Goal: Information Seeking & Learning: Learn about a topic

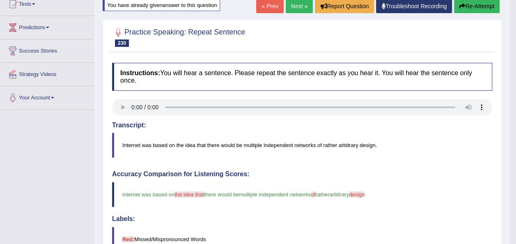
scroll to position [21, 0]
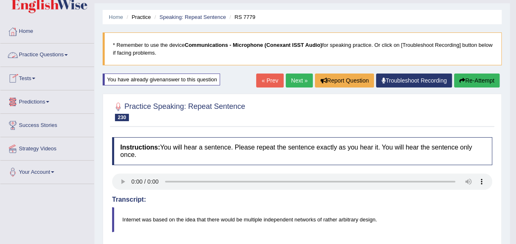
click at [69, 53] on link "Practice Questions" at bounding box center [47, 54] width 94 height 21
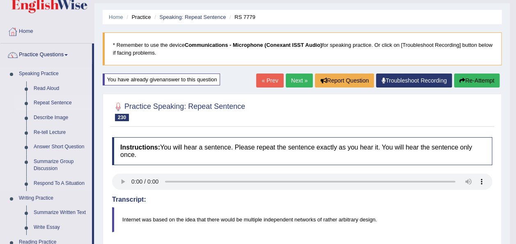
click at [61, 102] on link "Repeat Sentence" at bounding box center [61, 103] width 62 height 15
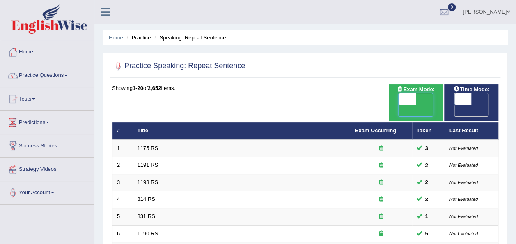
click at [403, 99] on span at bounding box center [407, 98] width 17 height 11
checkbox input "true"
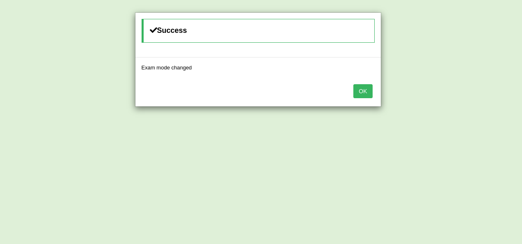
click at [357, 90] on button "OK" at bounding box center [363, 91] width 19 height 14
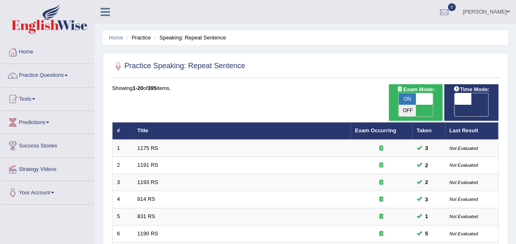
click at [427, 61] on div at bounding box center [305, 66] width 386 height 17
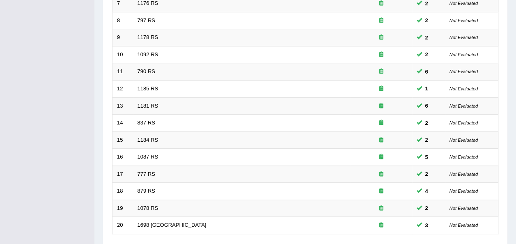
scroll to position [296, 0]
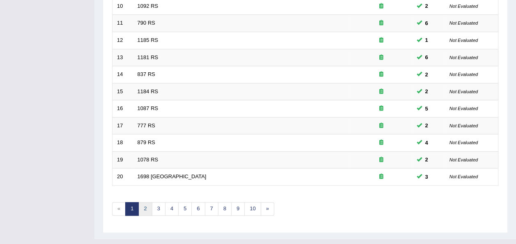
click at [145, 202] on link "2" at bounding box center [145, 209] width 14 height 14
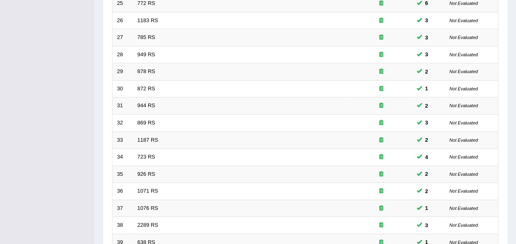
scroll to position [296, 0]
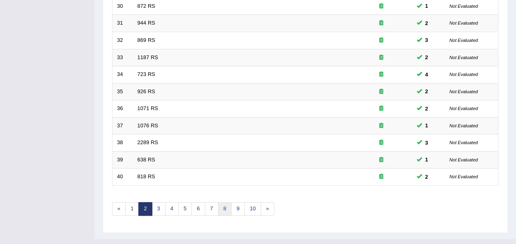
click at [218, 202] on link "8" at bounding box center [225, 209] width 14 height 14
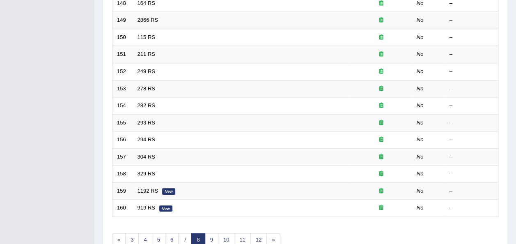
scroll to position [296, 0]
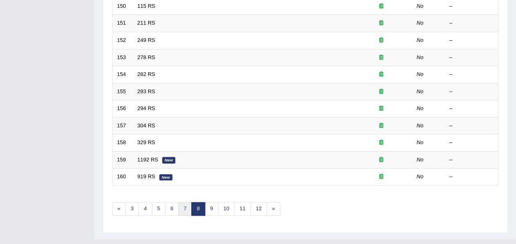
click at [182, 202] on link "7" at bounding box center [185, 209] width 14 height 14
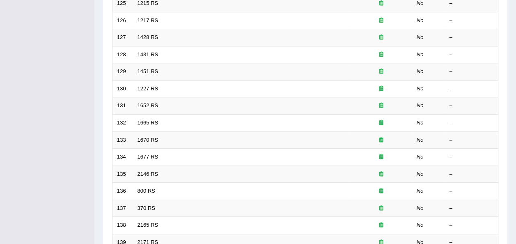
scroll to position [296, 0]
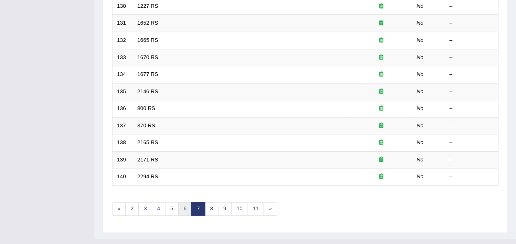
click at [182, 202] on link "6" at bounding box center [185, 209] width 14 height 14
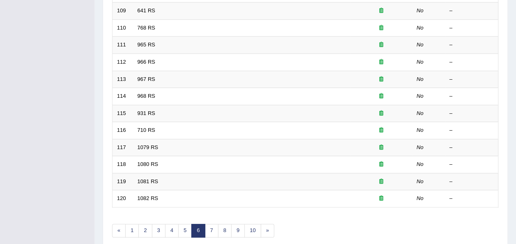
scroll to position [296, 0]
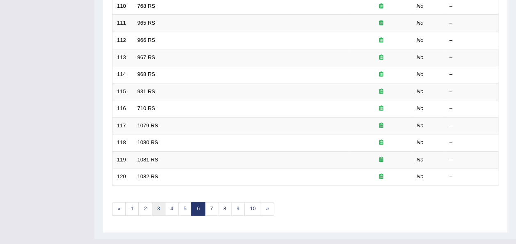
click at [157, 202] on link "3" at bounding box center [159, 209] width 14 height 14
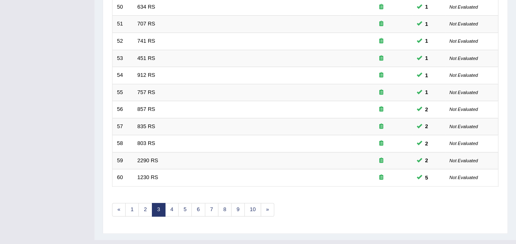
scroll to position [296, 0]
click at [167, 202] on link "4" at bounding box center [172, 209] width 14 height 14
click at [184, 202] on link "5" at bounding box center [185, 209] width 14 height 14
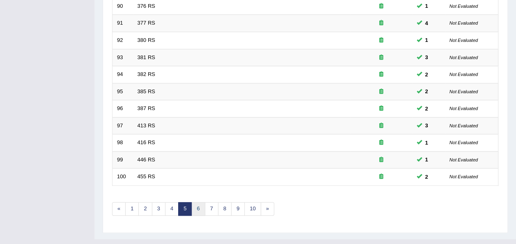
click at [195, 202] on link "6" at bounding box center [198, 209] width 14 height 14
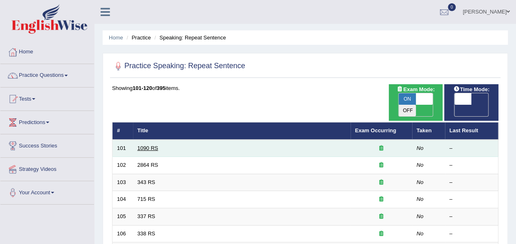
click at [147, 145] on link "1090 RS" at bounding box center [148, 148] width 21 height 6
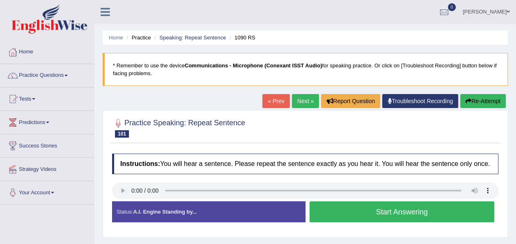
click at [321, 220] on button "Start Answering" at bounding box center [402, 211] width 185 height 21
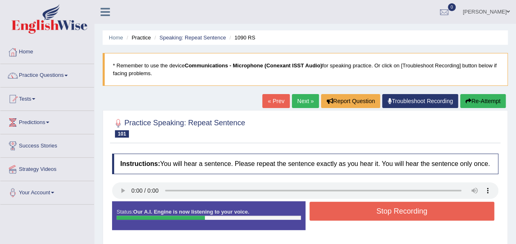
click at [321, 220] on div "Stop Recording" at bounding box center [401, 212] width 193 height 21
click at [326, 207] on button "Stop Recording" at bounding box center [402, 211] width 185 height 19
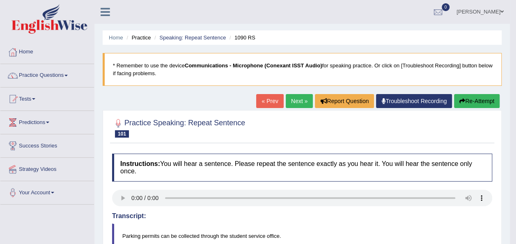
click at [296, 99] on link "Next »" at bounding box center [299, 101] width 27 height 14
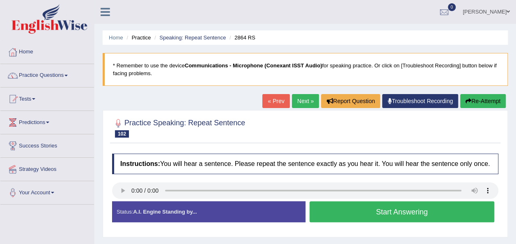
click at [365, 212] on button "Start Answering" at bounding box center [402, 211] width 185 height 21
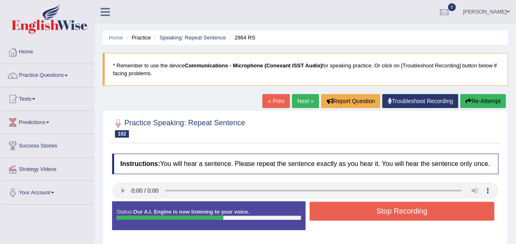
click at [365, 212] on button "Stop Recording" at bounding box center [402, 211] width 185 height 19
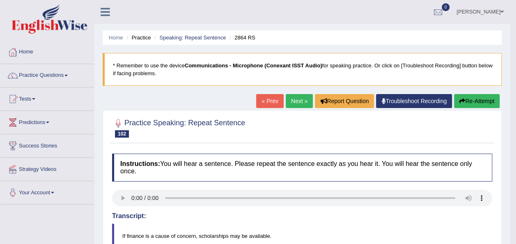
click at [471, 99] on button "Re-Attempt" at bounding box center [477, 101] width 46 height 14
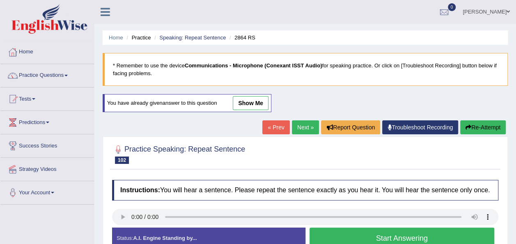
click at [354, 237] on button "Start Answering" at bounding box center [402, 237] width 185 height 21
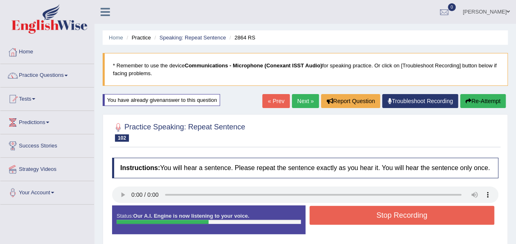
click at [354, 215] on button "Stop Recording" at bounding box center [402, 215] width 185 height 19
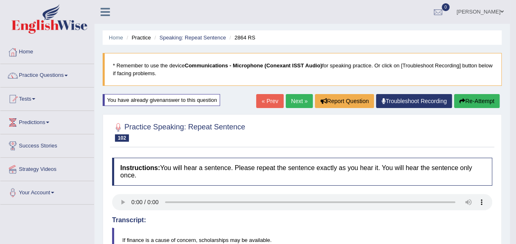
click at [70, 72] on link "Practice Questions" at bounding box center [47, 74] width 94 height 21
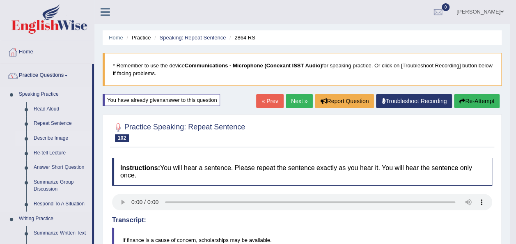
click at [57, 135] on link "Describe Image" at bounding box center [61, 138] width 62 height 15
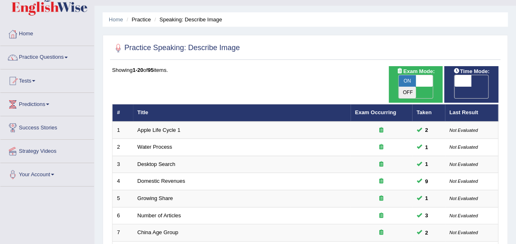
scroll to position [7, 0]
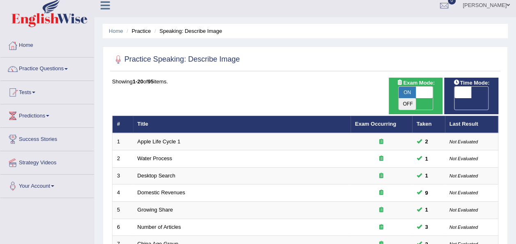
click at [424, 92] on span at bounding box center [424, 92] width 17 height 11
checkbox input "false"
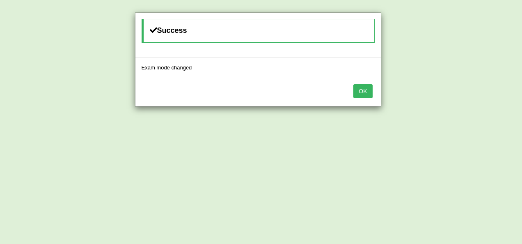
click at [365, 87] on button "OK" at bounding box center [363, 91] width 19 height 14
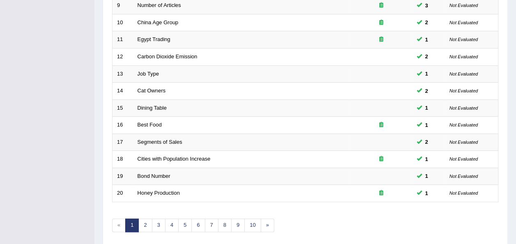
scroll to position [296, 0]
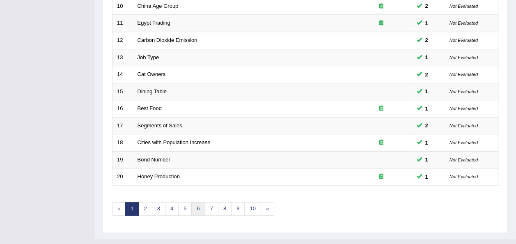
click at [193, 202] on link "6" at bounding box center [198, 209] width 14 height 14
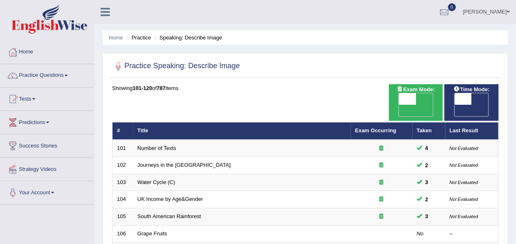
drag, startPoint x: 515, startPoint y: 86, endPoint x: 521, endPoint y: 85, distance: 5.8
click at [516, 85] on html "Toggle navigation Home Practice Questions Speaking Practice Read Aloud Repeat S…" at bounding box center [258, 122] width 516 height 244
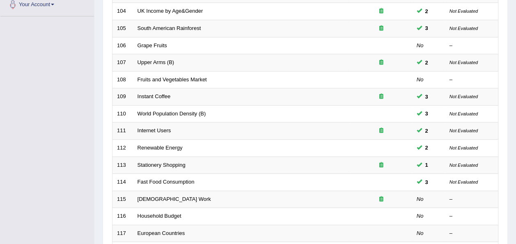
scroll to position [266, 0]
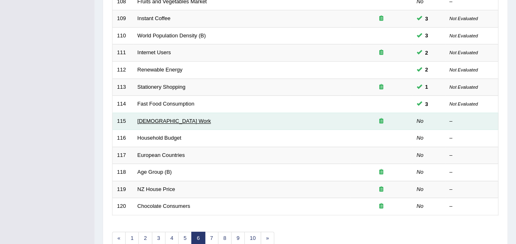
click at [153, 118] on link "[DEMOGRAPHIC_DATA] Work" at bounding box center [174, 121] width 73 height 6
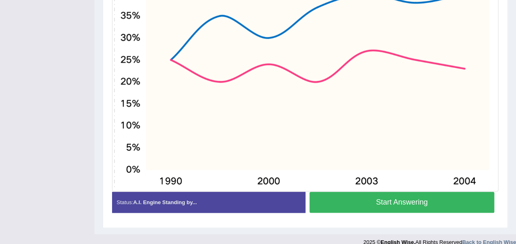
scroll to position [286, 0]
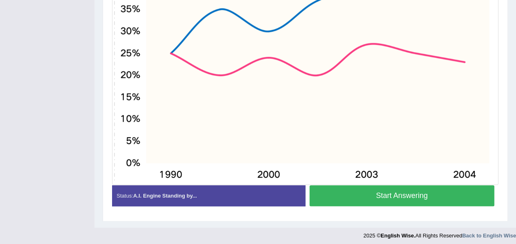
click at [380, 193] on button "Start Answering" at bounding box center [402, 195] width 185 height 21
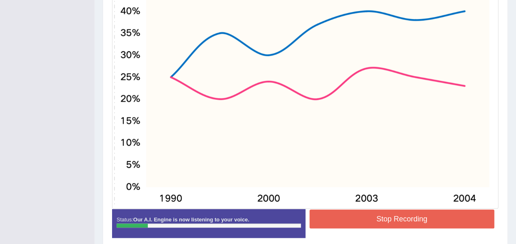
scroll to position [260, 0]
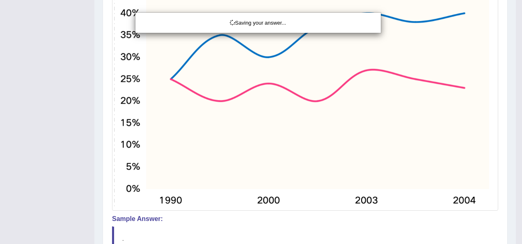
click at [516, 140] on div "Saving your answer..." at bounding box center [261, 122] width 522 height 244
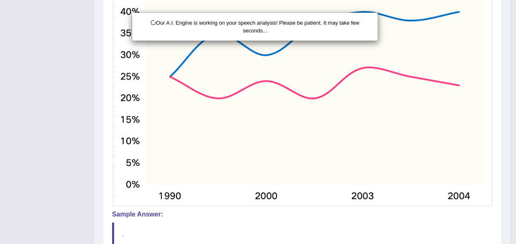
click at [516, 137] on div "Our A.I. Engine is working on your speech analysis! Please be patient. It may t…" at bounding box center [258, 122] width 516 height 244
drag, startPoint x: 516, startPoint y: 137, endPoint x: 521, endPoint y: 145, distance: 9.6
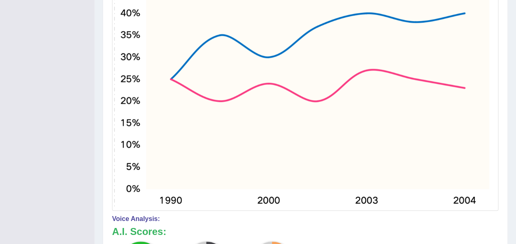
drag, startPoint x: 521, startPoint y: 145, endPoint x: 522, endPoint y: 181, distance: 36.2
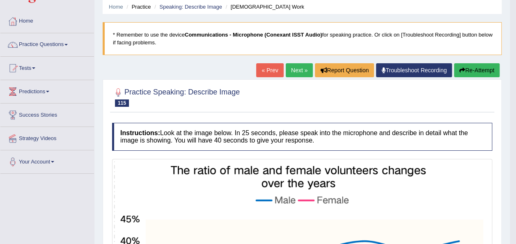
scroll to position [0, 0]
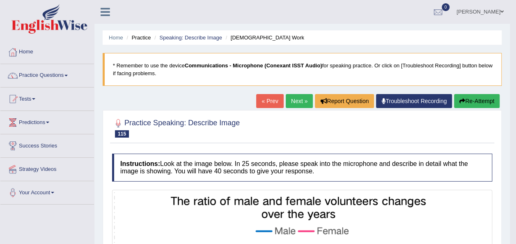
click at [300, 101] on link "Next »" at bounding box center [299, 101] width 27 height 14
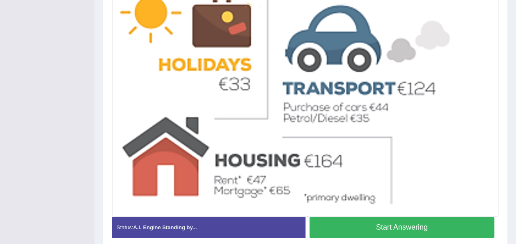
scroll to position [388, 0]
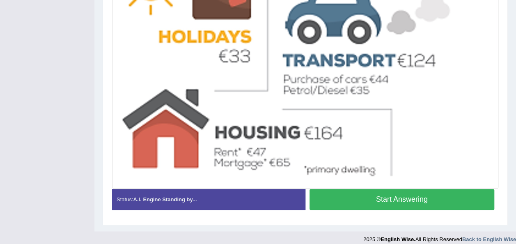
click at [467, 195] on button "Start Answering" at bounding box center [402, 199] width 185 height 21
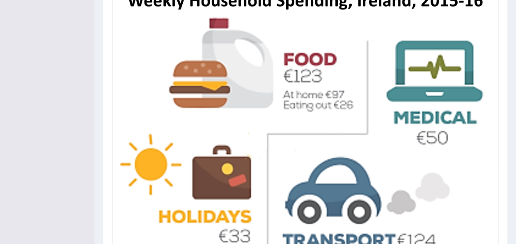
scroll to position [204, 0]
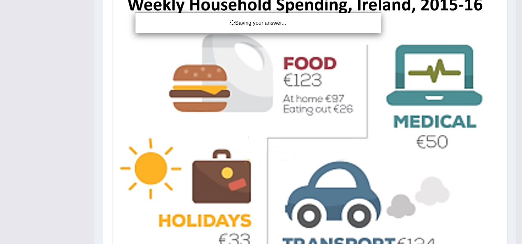
drag, startPoint x: 517, startPoint y: 214, endPoint x: 519, endPoint y: 194, distance: 20.2
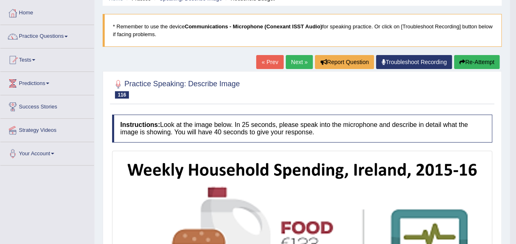
scroll to position [37, 0]
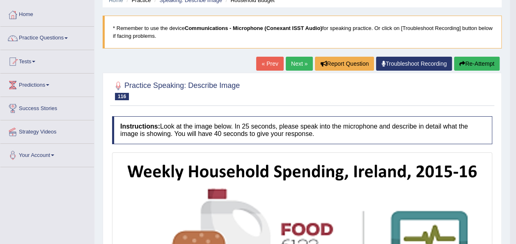
click at [297, 61] on link "Next »" at bounding box center [299, 64] width 27 height 14
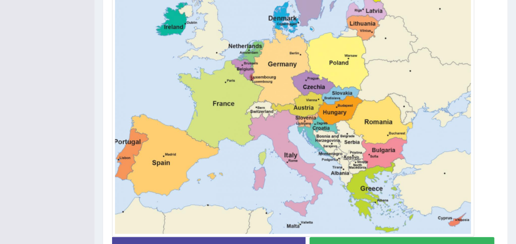
scroll to position [325, 0]
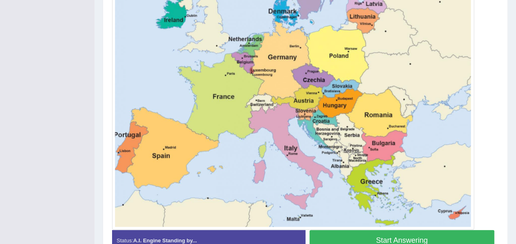
click at [354, 236] on button "Start Answering" at bounding box center [402, 240] width 185 height 21
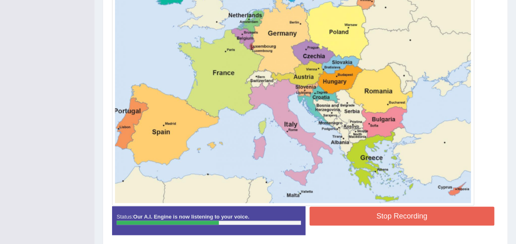
scroll to position [346, 0]
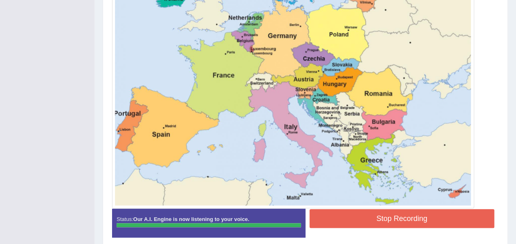
click at [350, 219] on button "Stop Recording" at bounding box center [402, 218] width 185 height 19
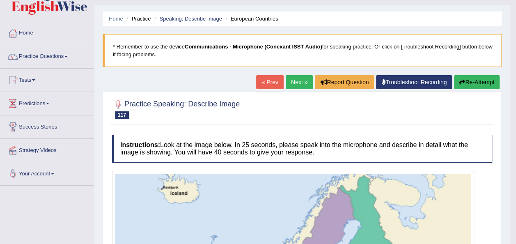
scroll to position [18, 0]
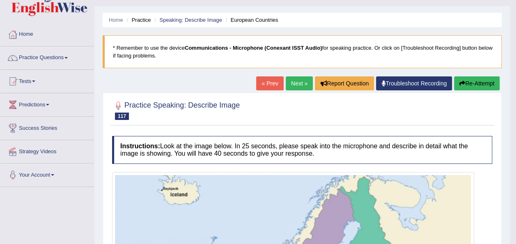
click at [474, 85] on button "Re-Attempt" at bounding box center [477, 83] width 46 height 14
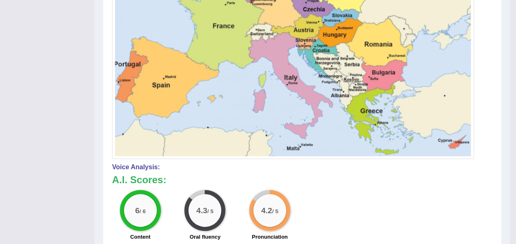
scroll to position [397, 0]
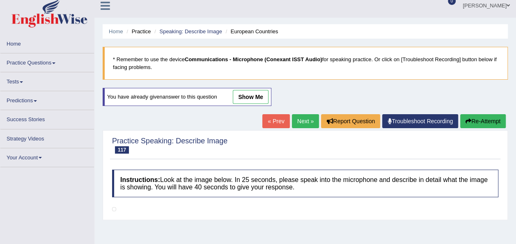
scroll to position [2, 0]
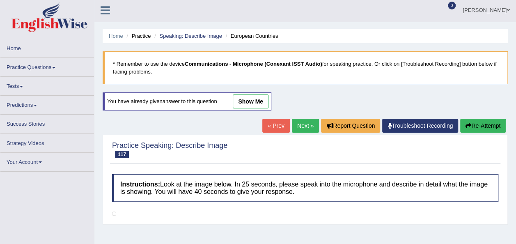
click at [277, 124] on link "« Prev" at bounding box center [275, 126] width 27 height 14
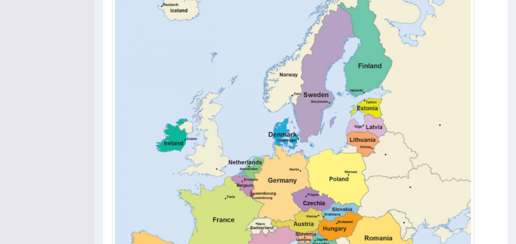
scroll to position [398, 0]
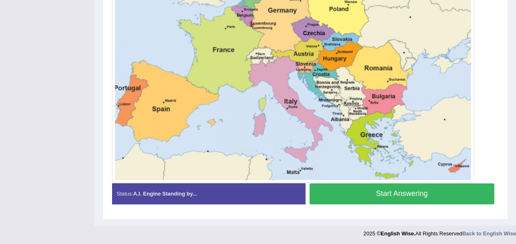
click at [369, 193] on button "Start Answering" at bounding box center [402, 193] width 185 height 21
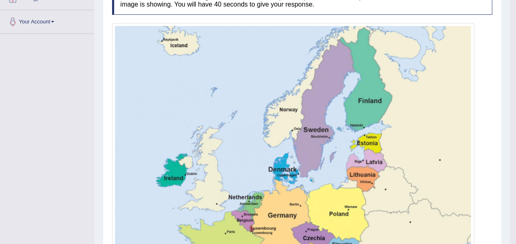
scroll to position [75, 0]
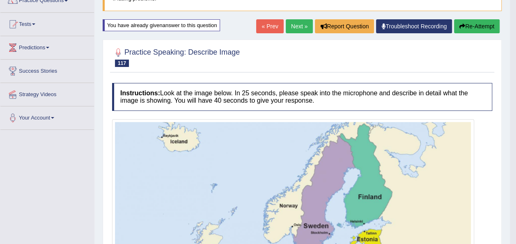
click at [291, 25] on link "Next »" at bounding box center [299, 26] width 27 height 14
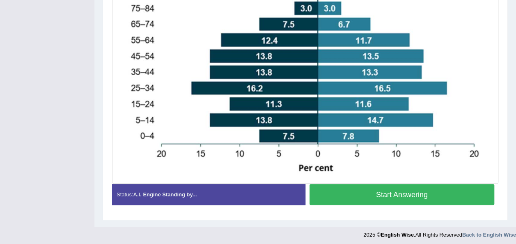
scroll to position [256, 0]
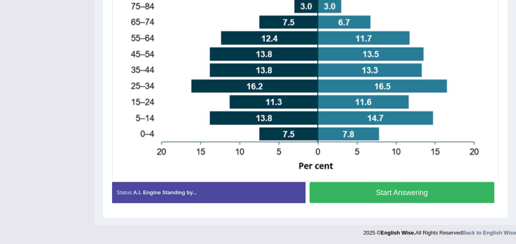
click at [479, 191] on button "Start Answering" at bounding box center [402, 192] width 185 height 21
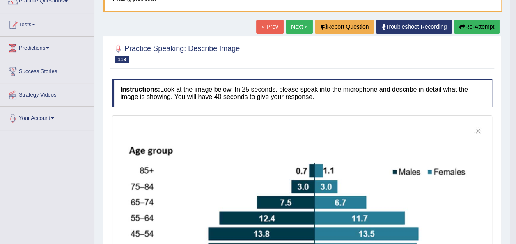
scroll to position [58, 0]
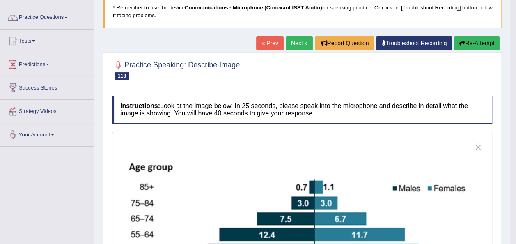
click at [299, 41] on link "Next »" at bounding box center [299, 43] width 27 height 14
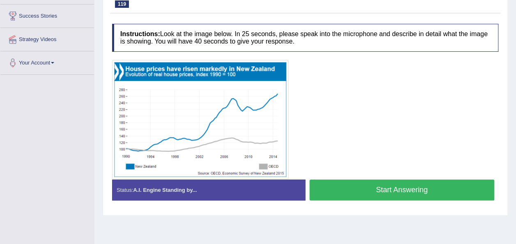
scroll to position [131, 0]
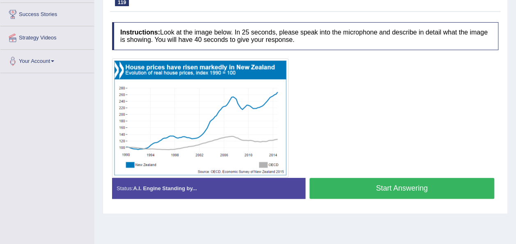
click at [394, 179] on button "Start Answering" at bounding box center [402, 188] width 185 height 21
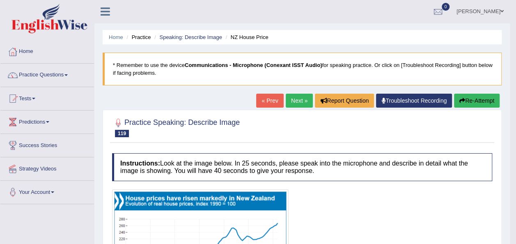
scroll to position [0, 0]
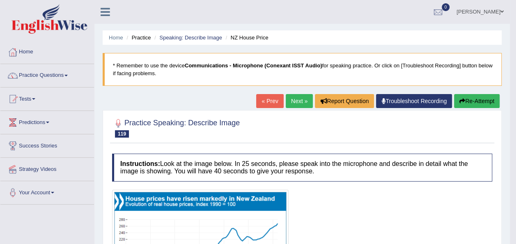
click at [466, 97] on button "Re-Attempt" at bounding box center [477, 101] width 46 height 14
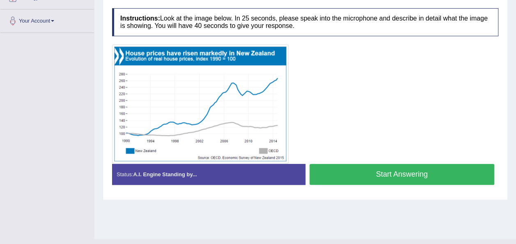
scroll to position [187, 0]
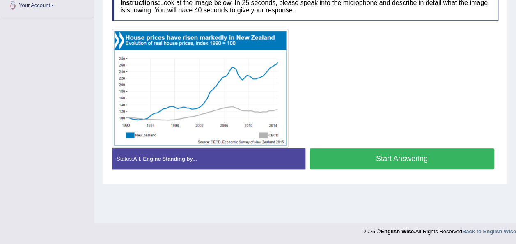
click at [404, 153] on button "Start Answering" at bounding box center [402, 158] width 185 height 21
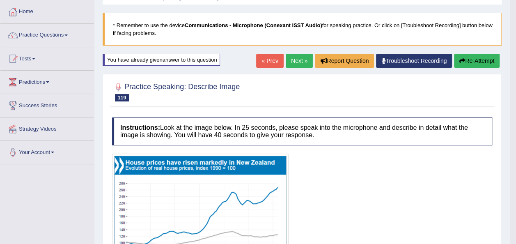
scroll to position [23, 0]
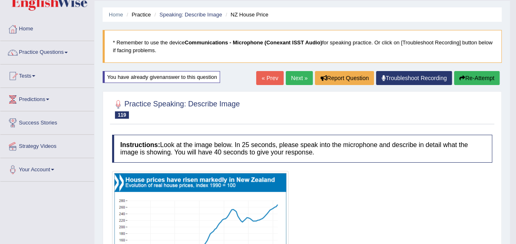
click at [485, 75] on button "Re-Attempt" at bounding box center [477, 78] width 46 height 14
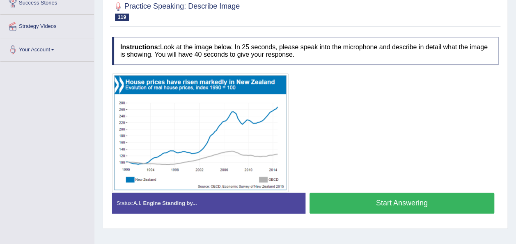
scroll to position [163, 0]
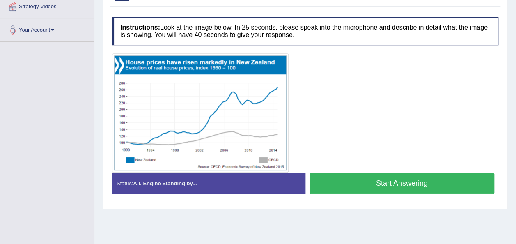
click at [371, 181] on button "Start Answering" at bounding box center [402, 183] width 185 height 21
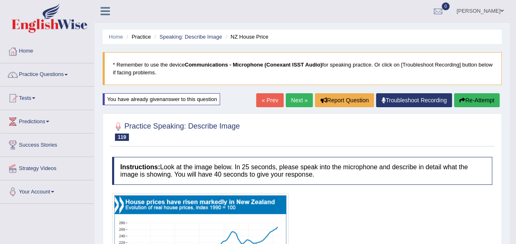
scroll to position [0, 0]
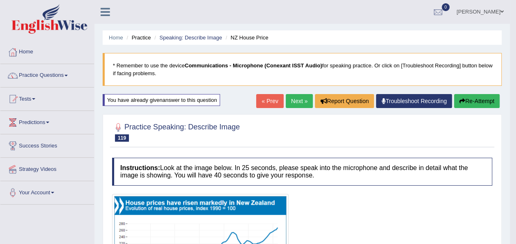
click at [296, 103] on link "Next »" at bounding box center [299, 101] width 27 height 14
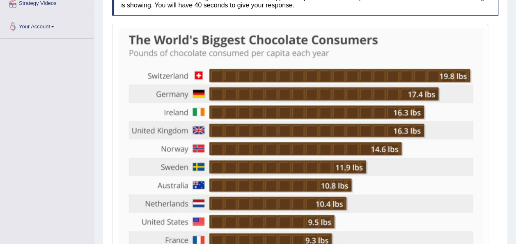
scroll to position [197, 0]
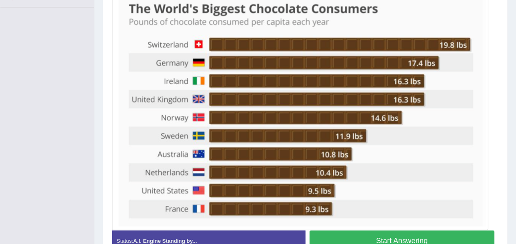
click at [382, 235] on button "Start Answering" at bounding box center [402, 240] width 185 height 21
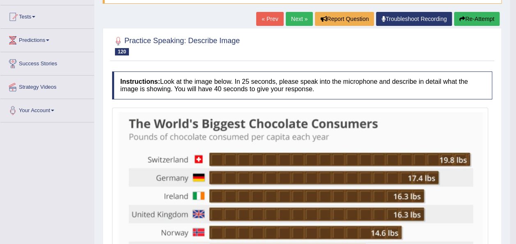
scroll to position [0, 0]
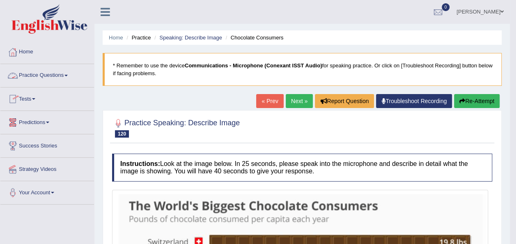
click at [67, 76] on link "Practice Questions" at bounding box center [47, 74] width 94 height 21
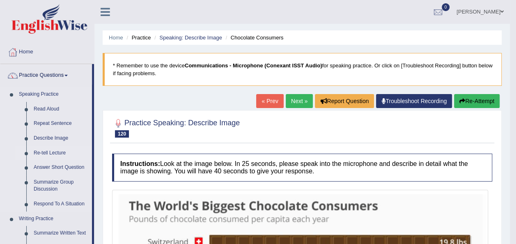
click at [44, 154] on link "Re-tell Lecture" at bounding box center [61, 153] width 62 height 15
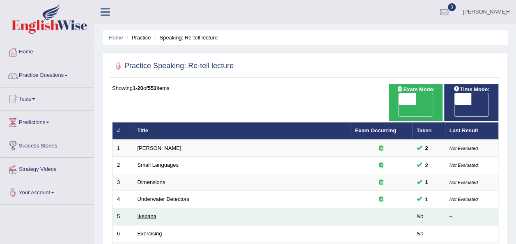
click at [150, 213] on link "Ikebana" at bounding box center [147, 216] width 19 height 6
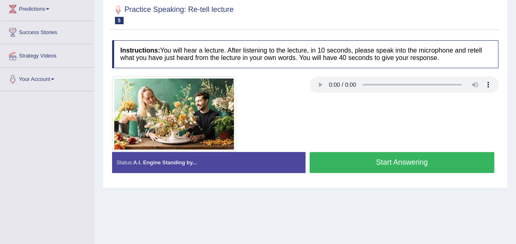
scroll to position [122, 0]
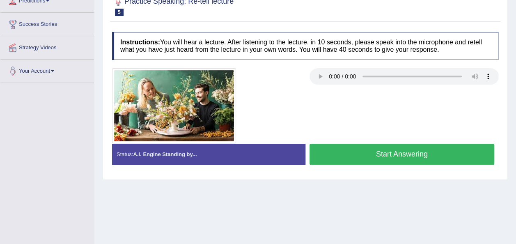
click at [326, 162] on button "Start Answering" at bounding box center [402, 154] width 185 height 21
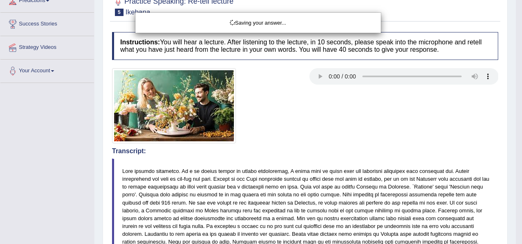
click at [328, 158] on div "Saving your answer..." at bounding box center [261, 122] width 522 height 244
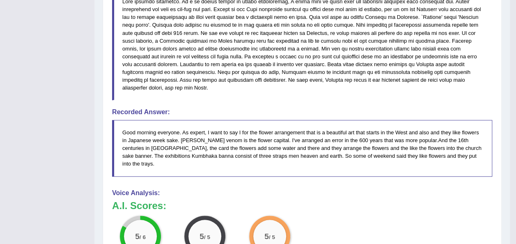
scroll to position [283, 0]
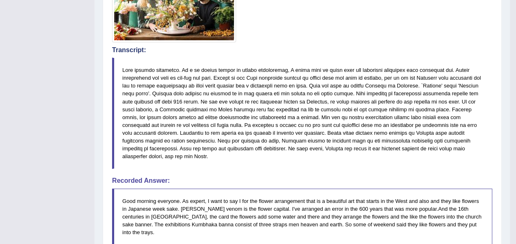
drag, startPoint x: 519, startPoint y: 103, endPoint x: 522, endPoint y: 144, distance: 41.6
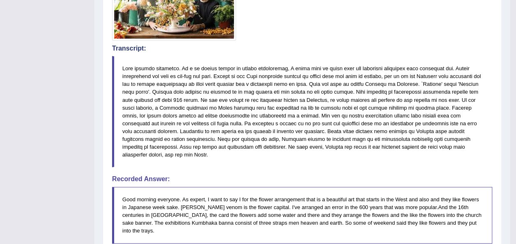
scroll to position [11, 0]
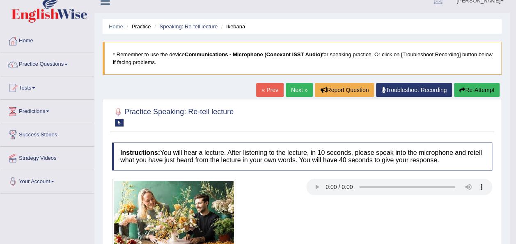
click at [296, 94] on link "Next »" at bounding box center [299, 90] width 27 height 14
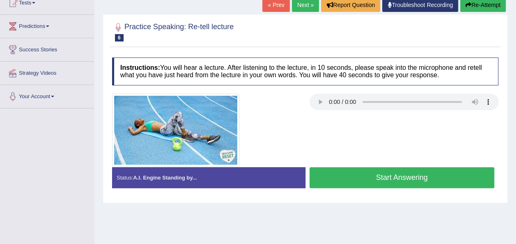
scroll to position [101, 0]
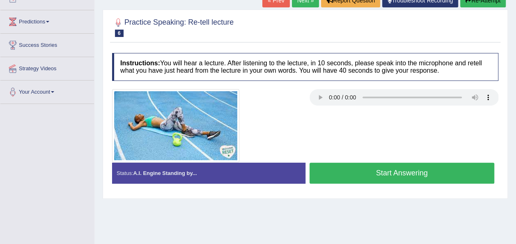
click at [336, 168] on button "Start Answering" at bounding box center [402, 173] width 185 height 21
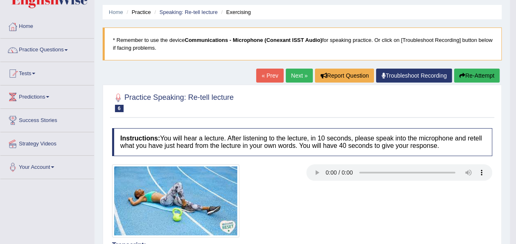
scroll to position [2, 0]
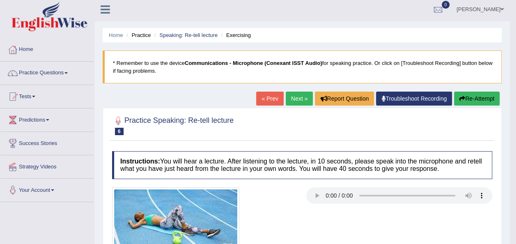
click at [293, 96] on link "Next »" at bounding box center [299, 99] width 27 height 14
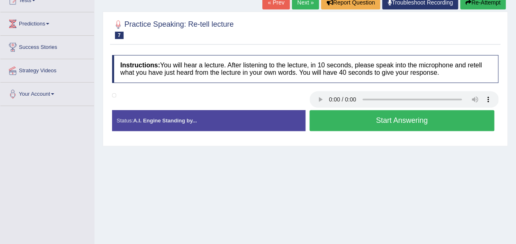
scroll to position [97, 0]
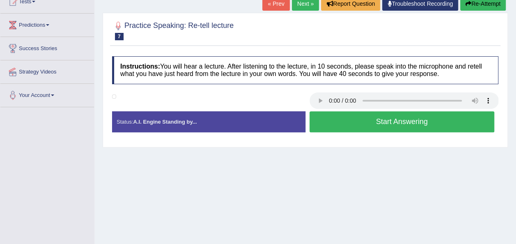
click at [516, 45] on div "Home Practice Speaking: Re-tell lecture Boiling * Remember to use the device Co…" at bounding box center [305, 108] width 422 height 411
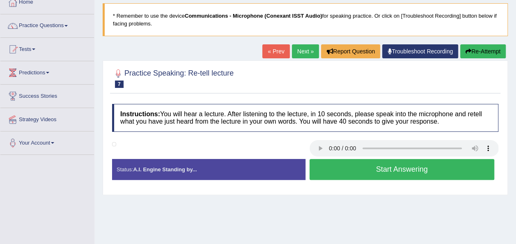
scroll to position [0, 0]
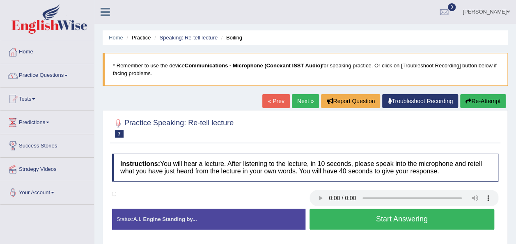
click at [298, 103] on link "Next »" at bounding box center [305, 101] width 27 height 14
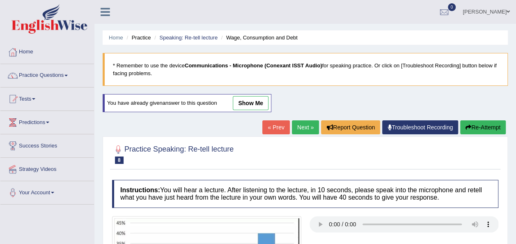
click at [274, 123] on link "« Prev" at bounding box center [275, 127] width 27 height 14
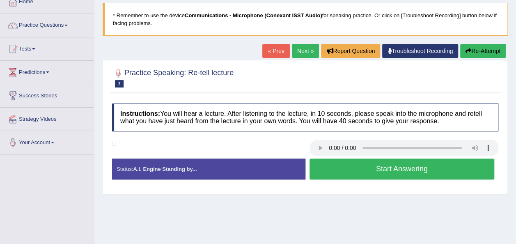
scroll to position [51, 0]
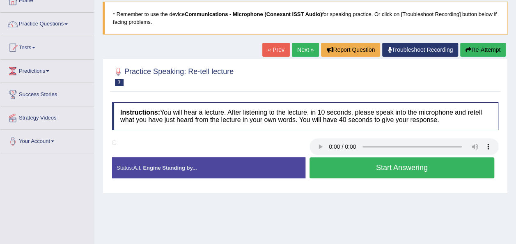
click at [328, 176] on button "Start Answering" at bounding box center [402, 167] width 185 height 21
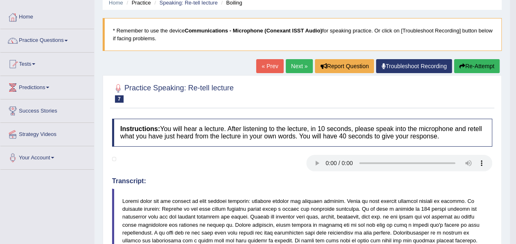
scroll to position [18, 0]
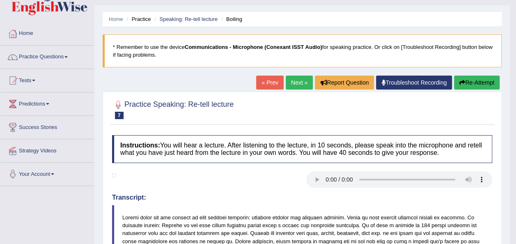
click at [296, 78] on link "Next »" at bounding box center [299, 83] width 27 height 14
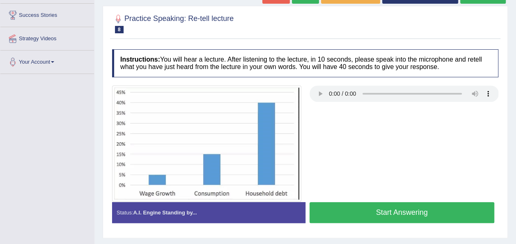
scroll to position [131, 0]
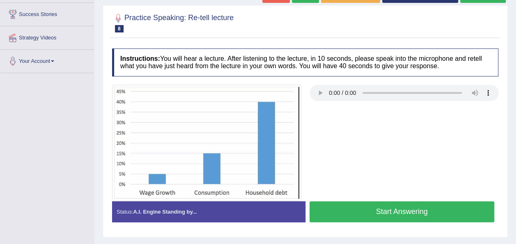
click at [349, 215] on button "Start Answering" at bounding box center [402, 211] width 185 height 21
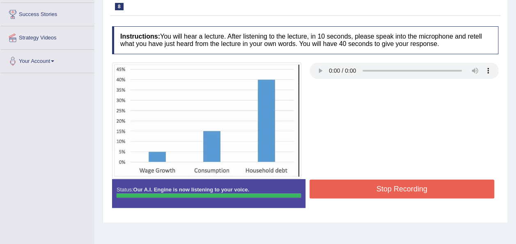
click at [338, 185] on button "Stop Recording" at bounding box center [402, 188] width 185 height 19
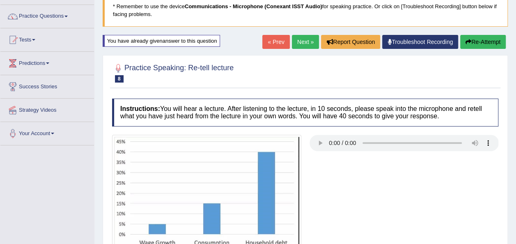
scroll to position [187, 0]
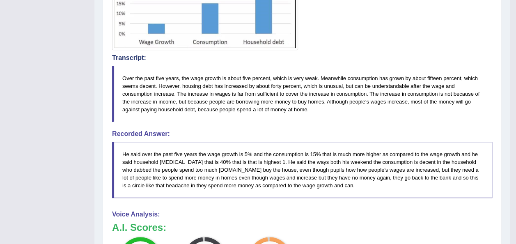
scroll to position [0, 0]
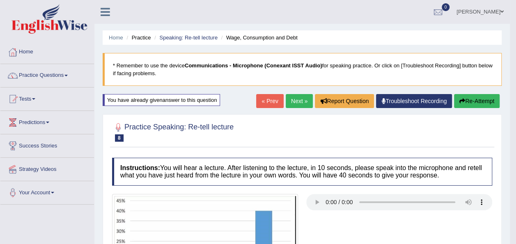
drag, startPoint x: 521, startPoint y: 98, endPoint x: 524, endPoint y: -2, distance: 100.2
click at [516, 0] on html "Toggle navigation Home Practice Questions Speaking Practice Read Aloud Repeat S…" at bounding box center [258, 122] width 516 height 244
click at [294, 103] on link "Next »" at bounding box center [299, 101] width 27 height 14
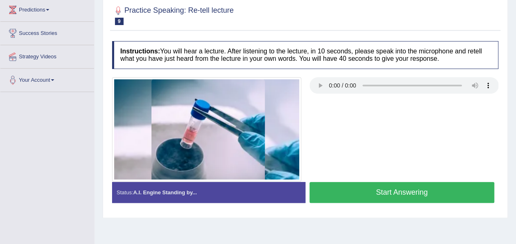
scroll to position [115, 0]
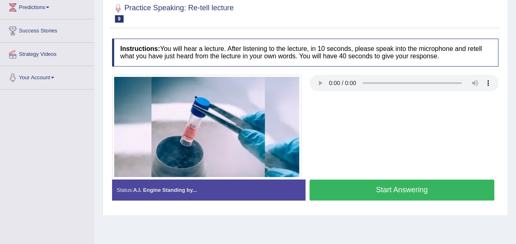
click at [371, 195] on button "Start Answering" at bounding box center [402, 189] width 185 height 21
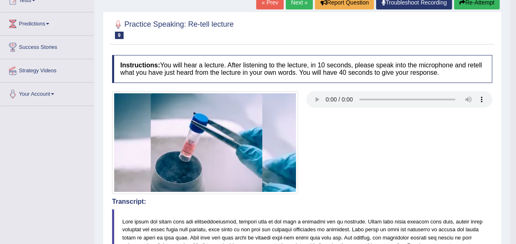
scroll to position [99, 0]
click at [290, 5] on link "Next »" at bounding box center [299, 2] width 27 height 14
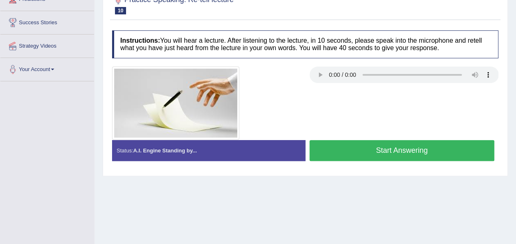
click at [332, 152] on button "Start Answering" at bounding box center [402, 150] width 185 height 21
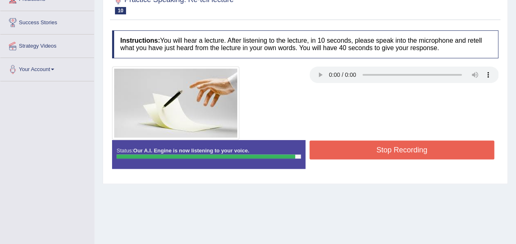
click at [332, 152] on button "Stop Recording" at bounding box center [402, 149] width 185 height 19
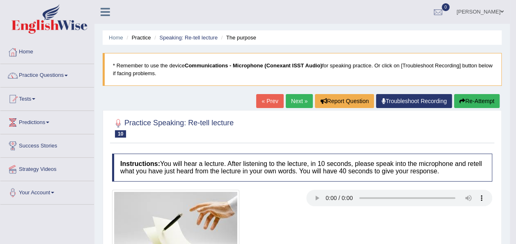
click at [297, 102] on link "Next »" at bounding box center [299, 101] width 27 height 14
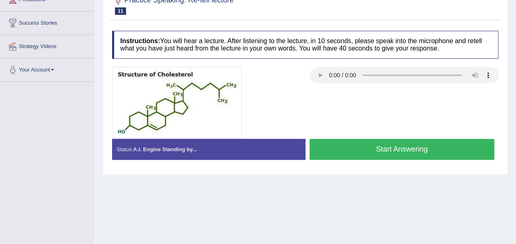
scroll to position [131, 0]
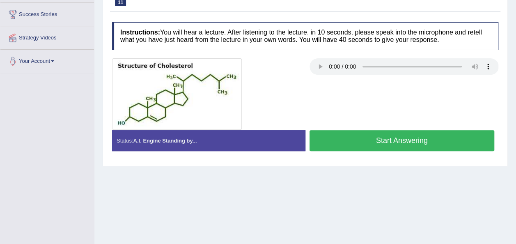
click at [334, 134] on button "Start Answering" at bounding box center [402, 140] width 185 height 21
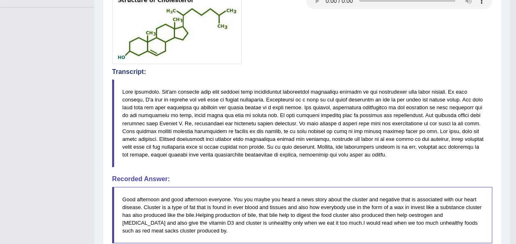
scroll to position [0, 0]
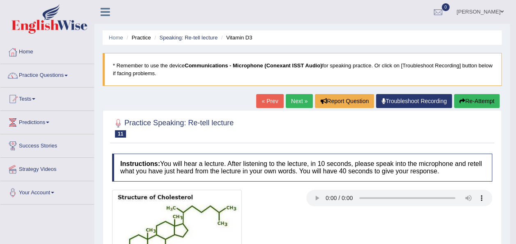
click at [298, 102] on link "Next »" at bounding box center [299, 101] width 27 height 14
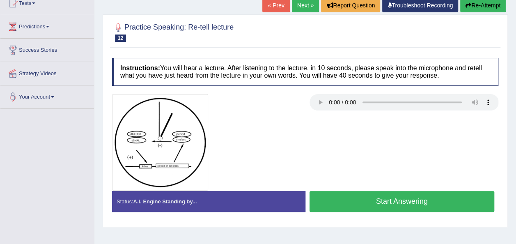
scroll to position [99, 0]
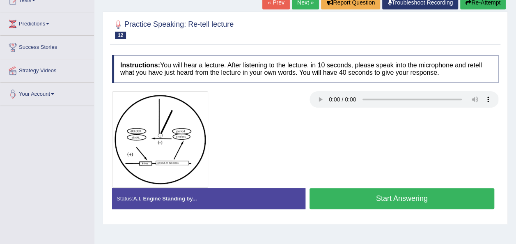
click at [342, 202] on button "Start Answering" at bounding box center [402, 198] width 185 height 21
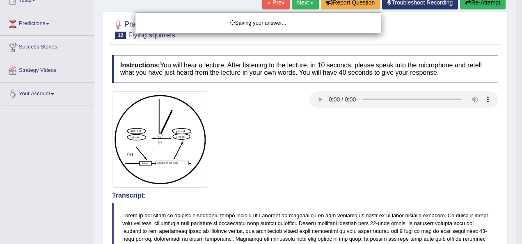
click at [516, 213] on div "Saving your answer..." at bounding box center [261, 122] width 522 height 244
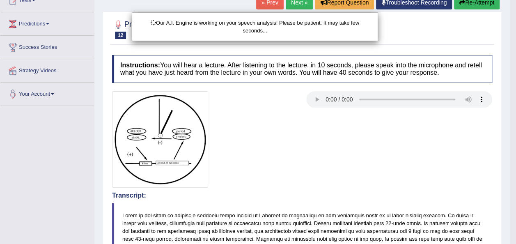
click at [516, 203] on div "Our A.I. Engine is working on your speech analysis! Please be patient. It may t…" at bounding box center [258, 122] width 516 height 244
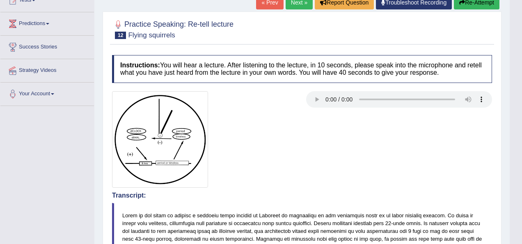
drag, startPoint x: 516, startPoint y: 203, endPoint x: 520, endPoint y: 211, distance: 9.2
click at [516, 145] on body "Toggle navigation Home Practice Questions Speaking Practice Read Aloud Repeat S…" at bounding box center [261, 23] width 522 height 244
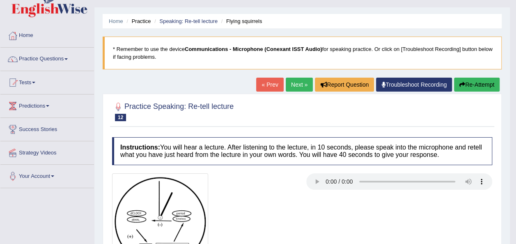
scroll to position [16, 0]
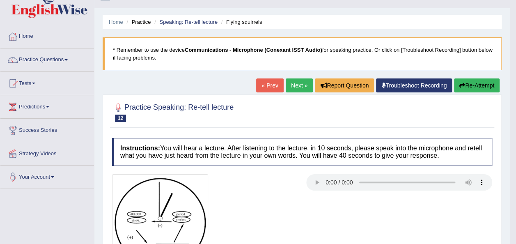
click at [295, 86] on link "Next »" at bounding box center [299, 85] width 27 height 14
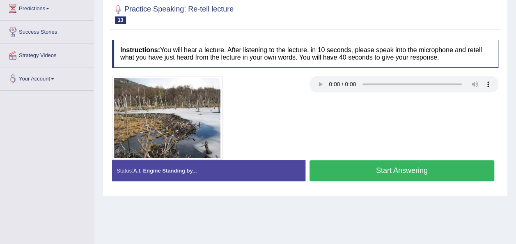
scroll to position [115, 0]
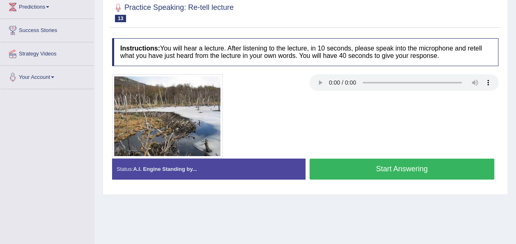
click at [317, 72] on div "Instructions: You will hear a lecture. After listening to the lecture, in 10 se…" at bounding box center [305, 112] width 390 height 156
click at [328, 164] on button "Start Answering" at bounding box center [402, 168] width 185 height 21
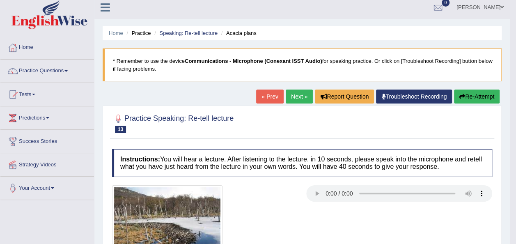
scroll to position [0, 0]
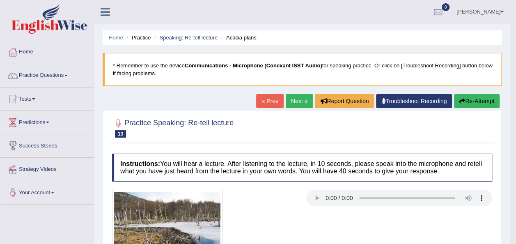
click at [289, 103] on link "Next »" at bounding box center [299, 101] width 27 height 14
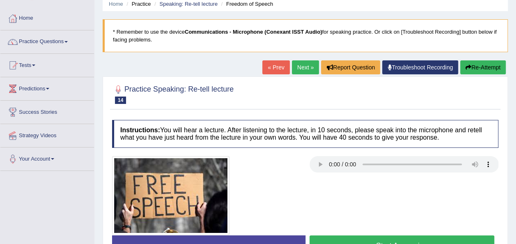
scroll to position [49, 0]
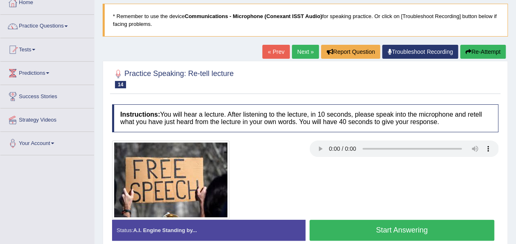
click at [323, 233] on button "Start Answering" at bounding box center [402, 230] width 185 height 21
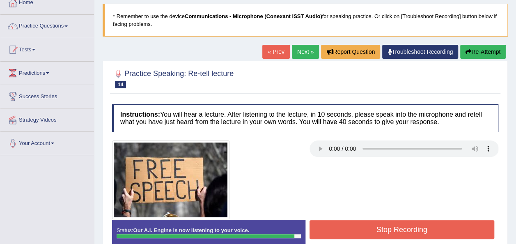
click at [323, 233] on button "Stop Recording" at bounding box center [402, 229] width 185 height 19
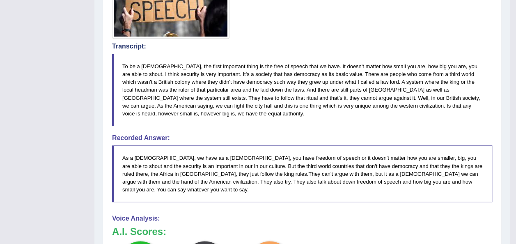
scroll to position [16, 0]
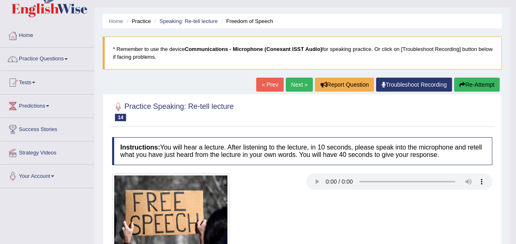
click at [293, 85] on link "Next »" at bounding box center [299, 85] width 27 height 14
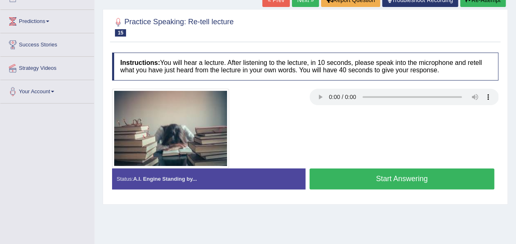
scroll to position [85, 0]
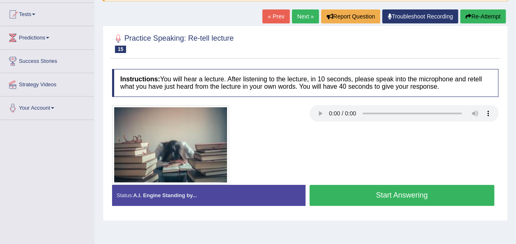
click at [363, 193] on button "Start Answering" at bounding box center [402, 195] width 185 height 21
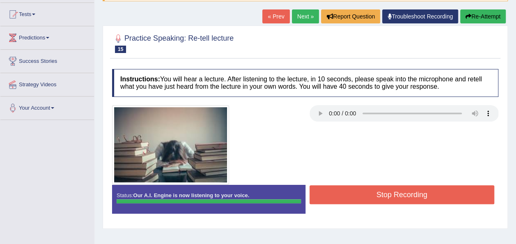
click at [363, 193] on button "Stop Recording" at bounding box center [402, 194] width 185 height 19
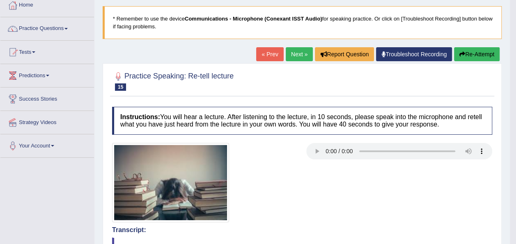
scroll to position [35, 0]
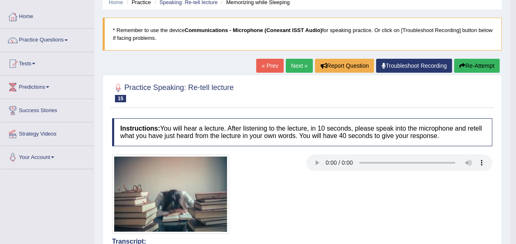
click at [299, 66] on link "Next »" at bounding box center [299, 66] width 27 height 14
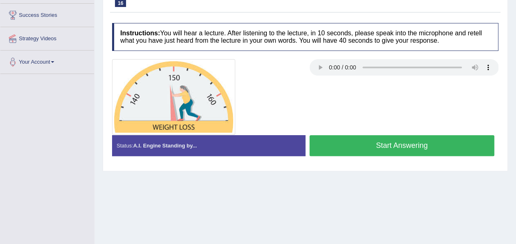
scroll to position [148, 0]
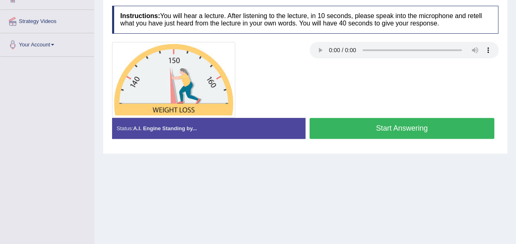
click at [350, 124] on button "Start Answering" at bounding box center [402, 128] width 185 height 21
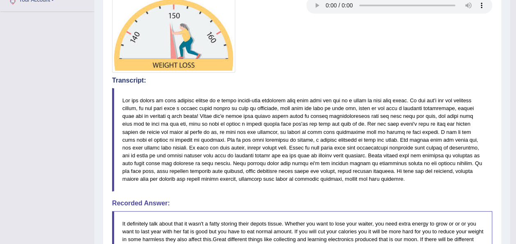
drag, startPoint x: 517, startPoint y: 131, endPoint x: 522, endPoint y: 166, distance: 34.8
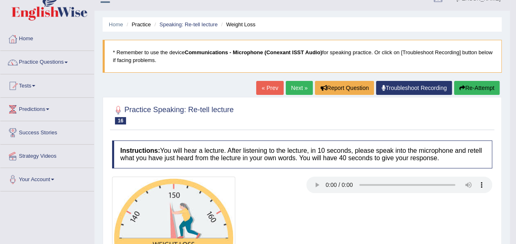
scroll to position [13, 0]
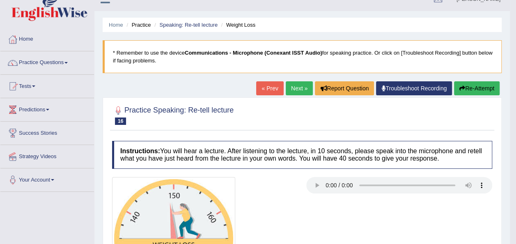
click at [299, 87] on link "Next »" at bounding box center [299, 88] width 27 height 14
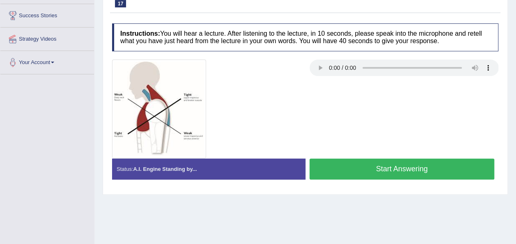
scroll to position [131, 0]
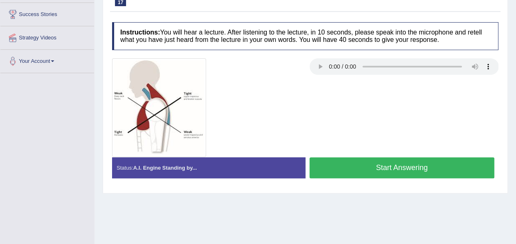
click at [338, 168] on button "Start Answering" at bounding box center [402, 167] width 185 height 21
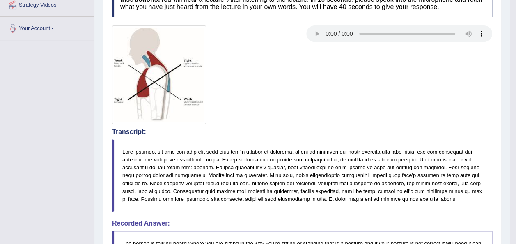
scroll to position [0, 0]
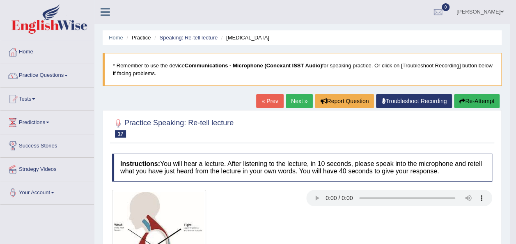
click at [290, 101] on link "Next »" at bounding box center [299, 101] width 27 height 14
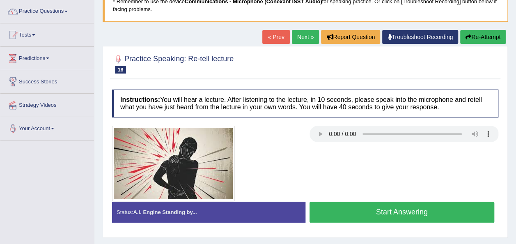
scroll to position [66, 0]
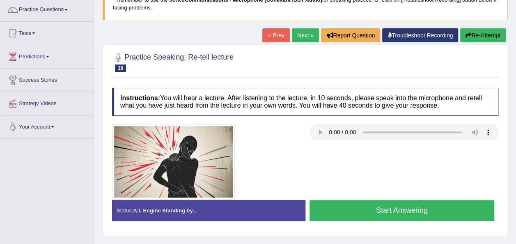
click at [342, 204] on button "Start Answering" at bounding box center [402, 210] width 185 height 21
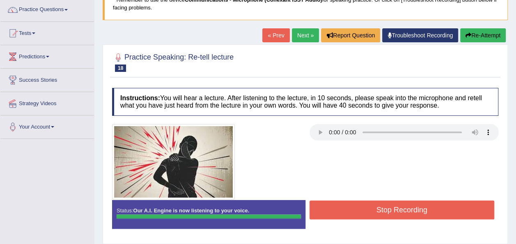
click at [342, 204] on button "Stop Recording" at bounding box center [402, 209] width 185 height 19
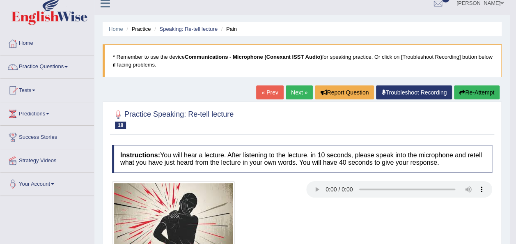
scroll to position [0, 0]
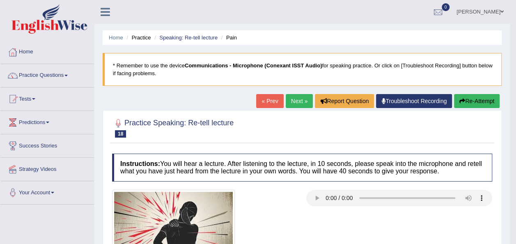
click at [297, 98] on link "Next »" at bounding box center [299, 101] width 27 height 14
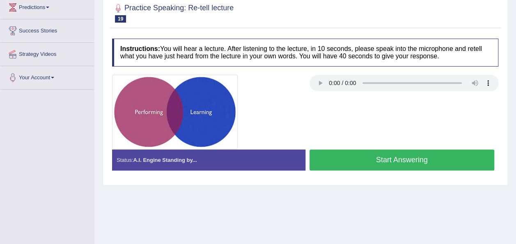
scroll to position [115, 0]
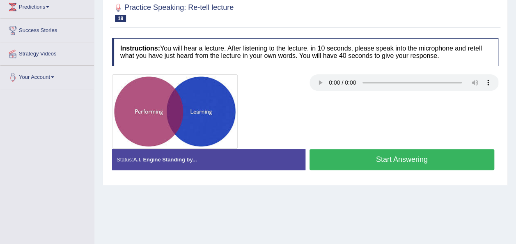
click at [342, 161] on button "Start Answering" at bounding box center [402, 159] width 185 height 21
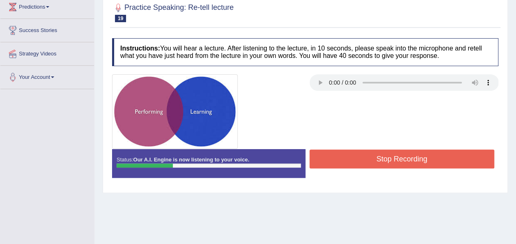
click at [342, 161] on button "Stop Recording" at bounding box center [402, 158] width 185 height 19
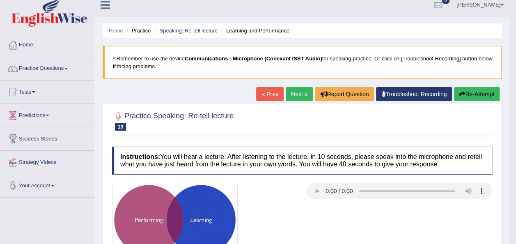
scroll to position [9, 0]
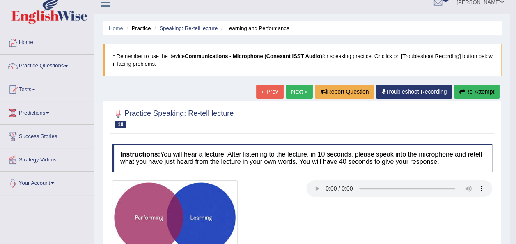
click at [472, 90] on button "Re-Attempt" at bounding box center [477, 92] width 46 height 14
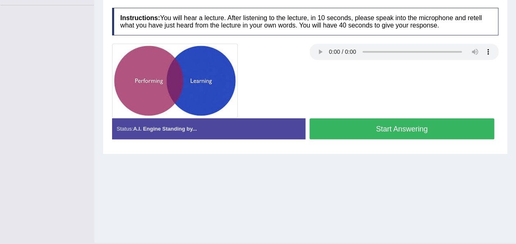
scroll to position [187, 0]
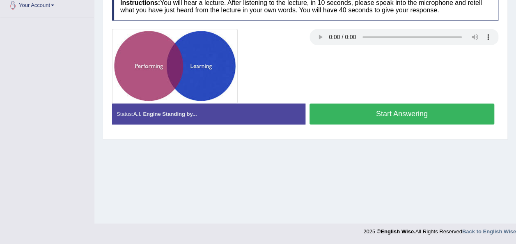
click at [377, 128] on div "Status: A.I. Engine Standing by... Start Answering Stop Recording" at bounding box center [305, 117] width 386 height 29
click at [345, 111] on button "Start Answering" at bounding box center [402, 113] width 185 height 21
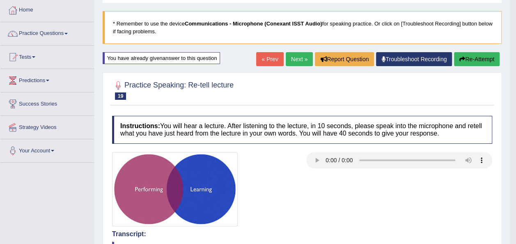
scroll to position [17, 0]
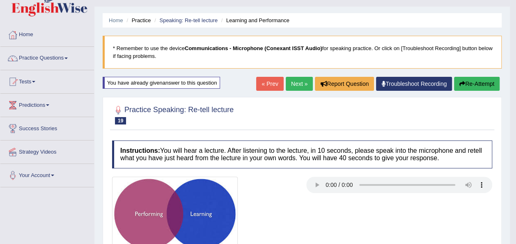
click at [293, 78] on link "Next »" at bounding box center [299, 84] width 27 height 14
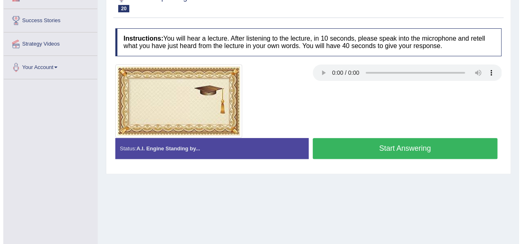
scroll to position [126, 0]
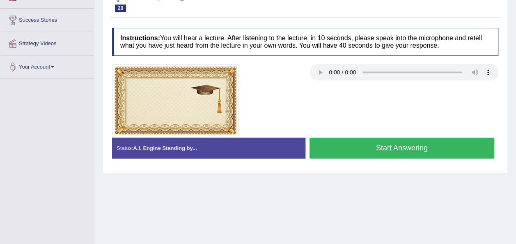
click at [329, 147] on button "Start Answering" at bounding box center [402, 148] width 185 height 21
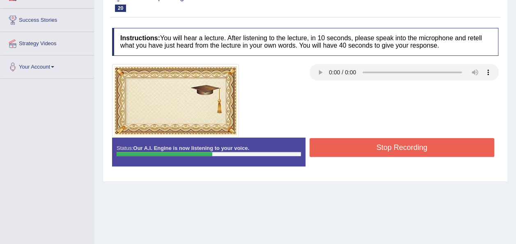
click at [329, 147] on button "Stop Recording" at bounding box center [402, 147] width 185 height 19
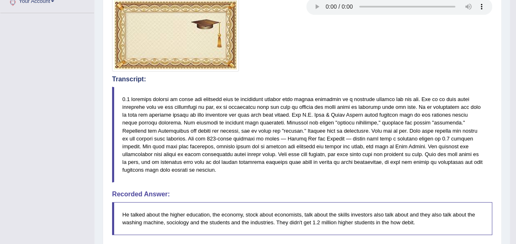
scroll to position [0, 0]
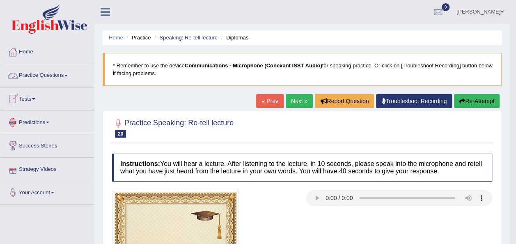
click at [69, 76] on link "Practice Questions" at bounding box center [47, 74] width 94 height 21
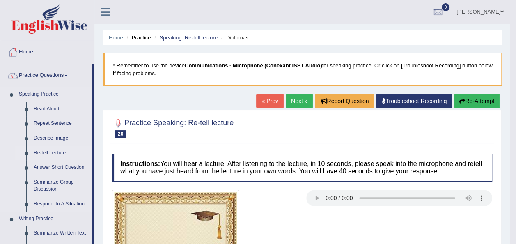
click at [57, 154] on link "Re-tell Lecture" at bounding box center [61, 153] width 62 height 15
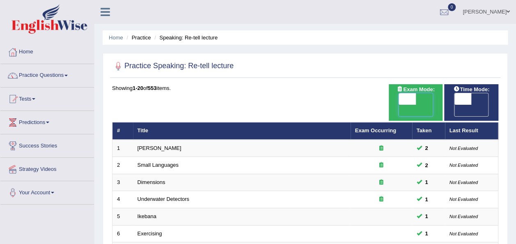
click at [406, 99] on span at bounding box center [407, 98] width 17 height 11
checkbox input "true"
click at [467, 98] on span at bounding box center [463, 98] width 17 height 11
checkbox input "true"
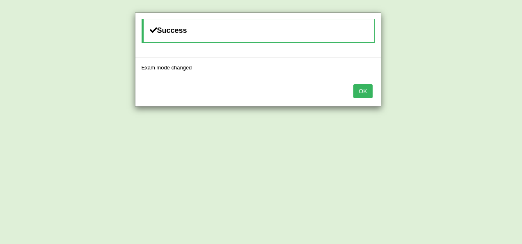
click at [361, 93] on button "OK" at bounding box center [363, 91] width 19 height 14
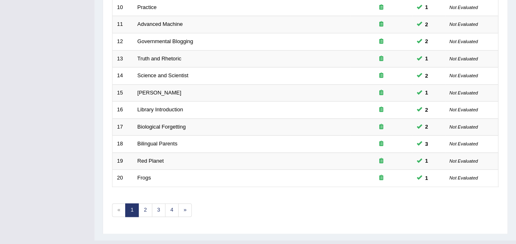
scroll to position [296, 0]
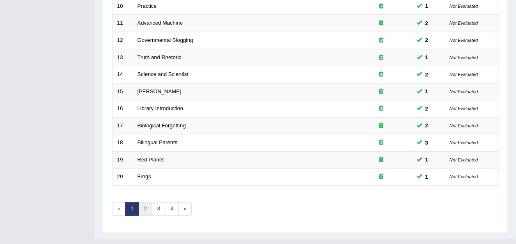
click at [147, 202] on link "2" at bounding box center [145, 209] width 14 height 14
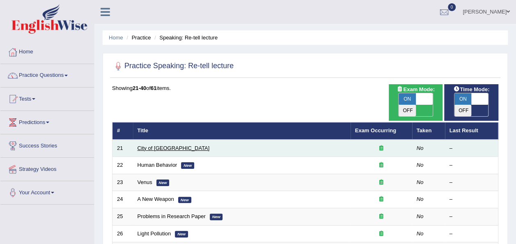
click at [142, 145] on link "City of Rome" at bounding box center [174, 148] width 72 height 6
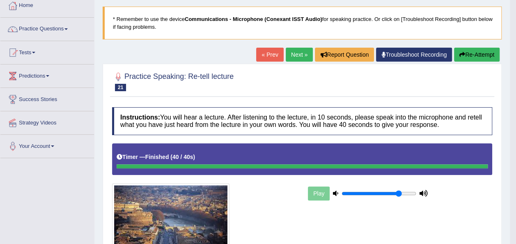
scroll to position [29, 0]
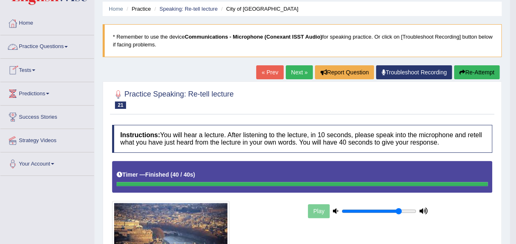
click at [67, 46] on span at bounding box center [65, 47] width 3 height 2
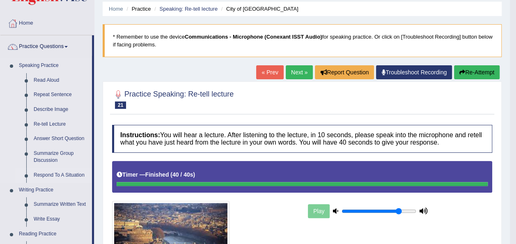
click at [50, 173] on link "Respond To A Situation" at bounding box center [61, 175] width 62 height 15
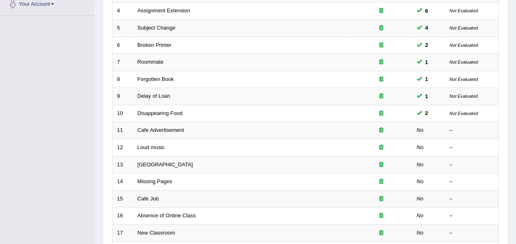
scroll to position [197, 0]
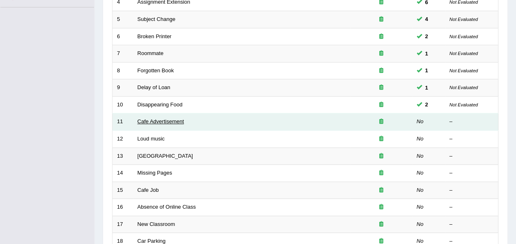
click at [170, 118] on link "Cafe Advertisement" at bounding box center [161, 121] width 46 height 6
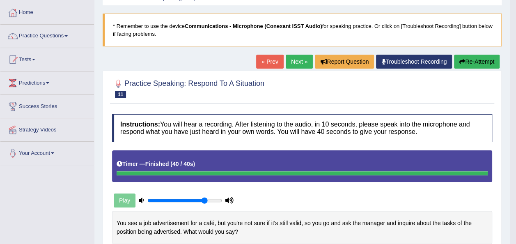
scroll to position [37, 0]
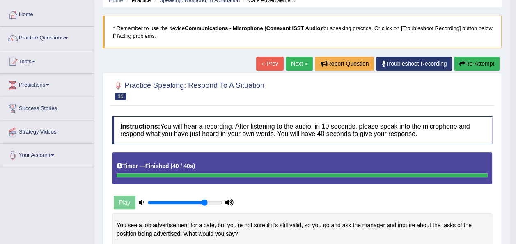
click at [294, 64] on link "Next »" at bounding box center [299, 64] width 27 height 14
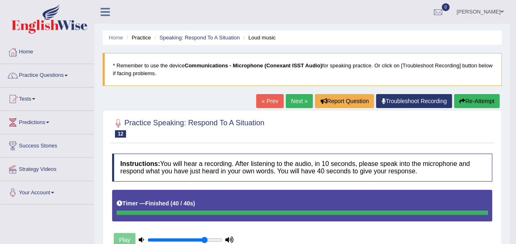
click at [289, 102] on link "Next »" at bounding box center [299, 101] width 27 height 14
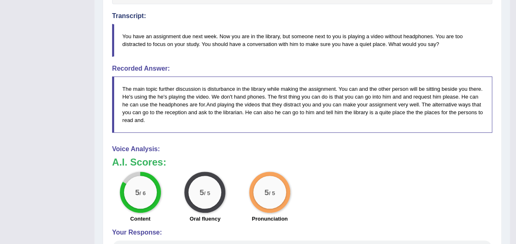
scroll to position [66, 0]
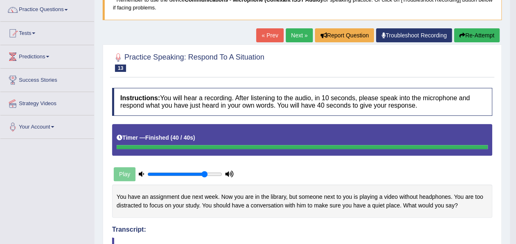
click at [310, 34] on link "Next »" at bounding box center [299, 35] width 27 height 14
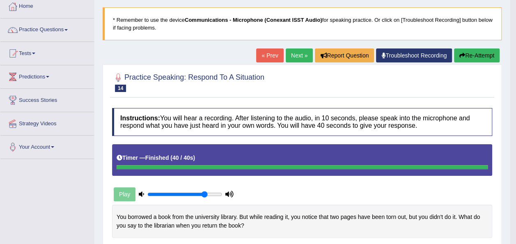
scroll to position [39, 0]
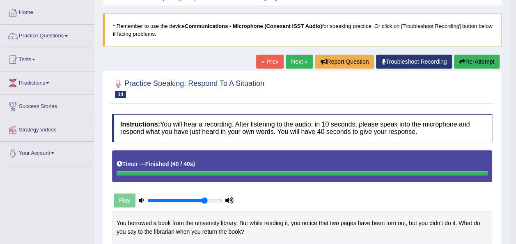
click at [297, 59] on link "Next »" at bounding box center [299, 62] width 27 height 14
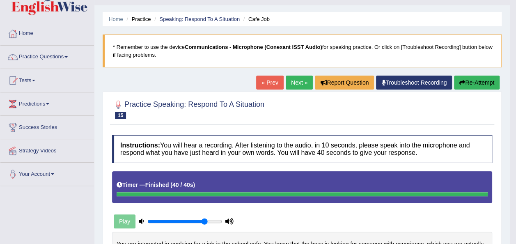
scroll to position [15, 0]
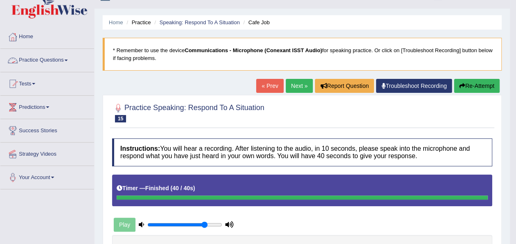
click at [68, 60] on span at bounding box center [65, 61] width 3 height 2
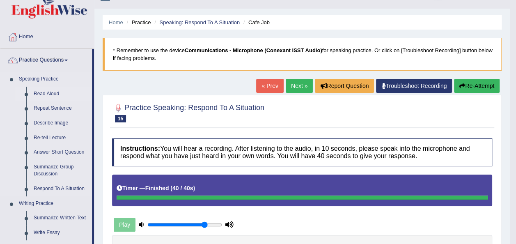
click at [52, 95] on link "Read Aloud" at bounding box center [61, 94] width 62 height 15
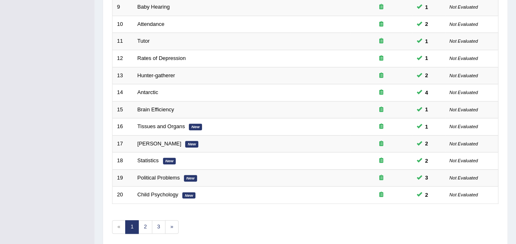
scroll to position [296, 0]
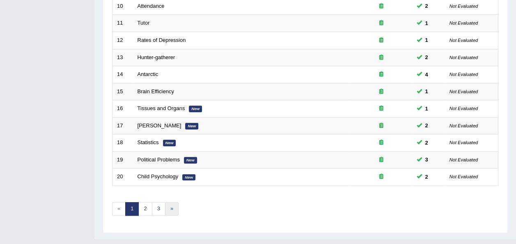
click at [170, 202] on link "»" at bounding box center [172, 209] width 14 height 14
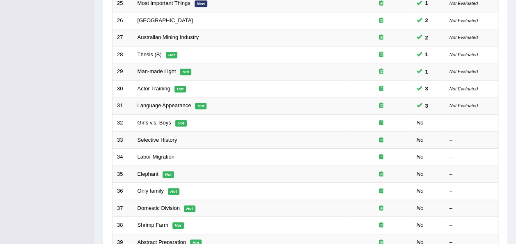
scroll to position [296, 0]
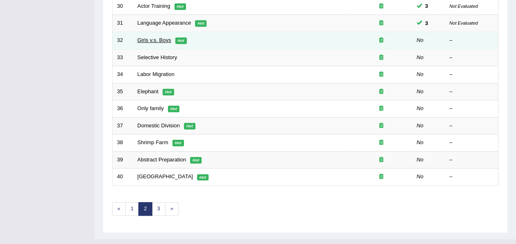
click at [161, 37] on link "Girls v.s. Boys" at bounding box center [155, 40] width 34 height 6
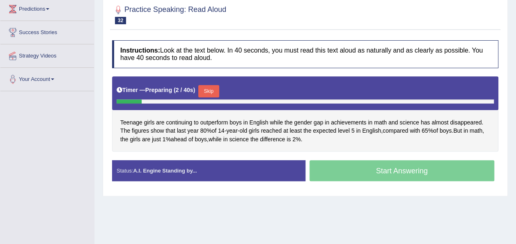
scroll to position [116, 0]
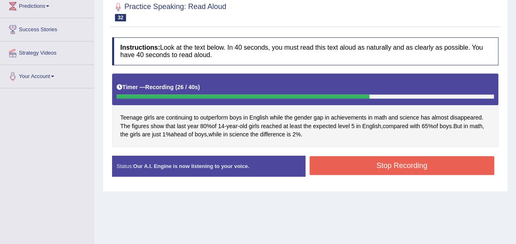
click at [346, 161] on button "Stop Recording" at bounding box center [402, 165] width 185 height 19
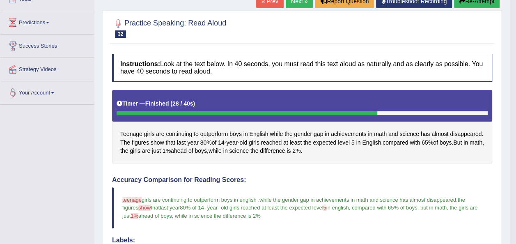
scroll to position [83, 0]
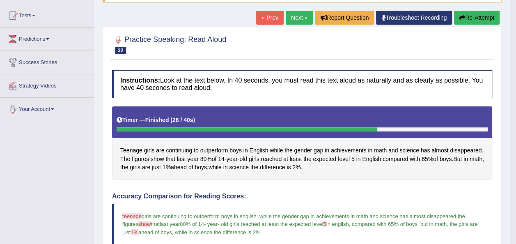
click at [302, 14] on link "Next »" at bounding box center [299, 18] width 27 height 14
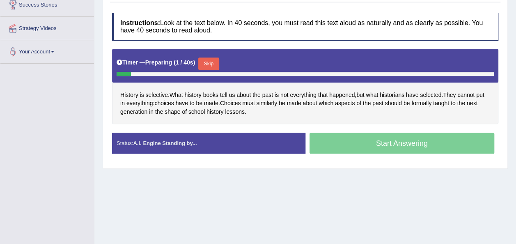
scroll to position [148, 0]
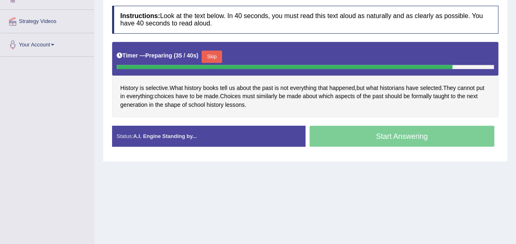
click at [211, 58] on button "Skip" at bounding box center [212, 57] width 21 height 12
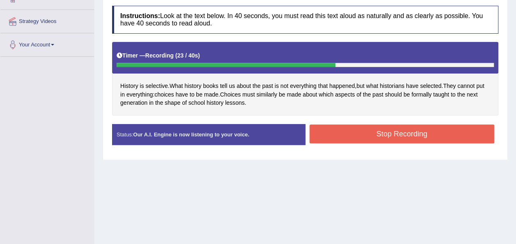
click at [315, 131] on button "Stop Recording" at bounding box center [402, 133] width 185 height 19
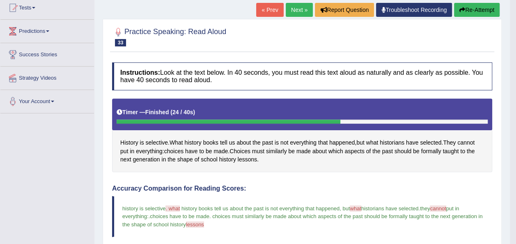
scroll to position [82, 0]
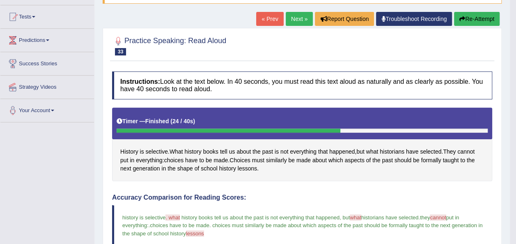
click at [296, 16] on link "Next »" at bounding box center [299, 19] width 27 height 14
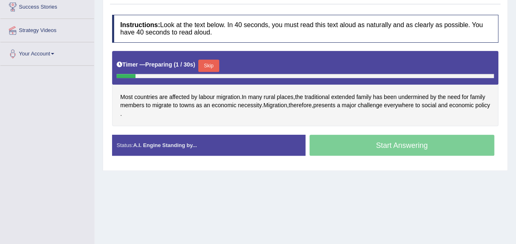
scroll to position [141, 0]
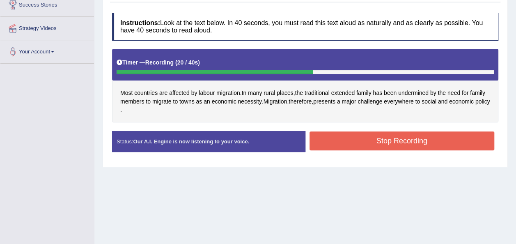
click at [357, 144] on button "Stop Recording" at bounding box center [402, 140] width 185 height 19
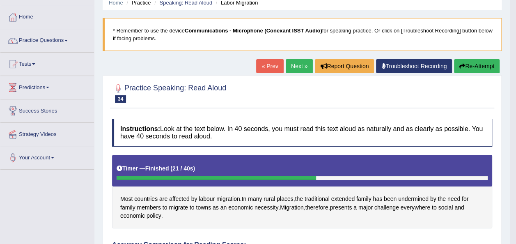
scroll to position [12, 0]
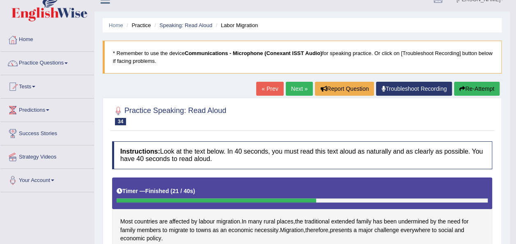
click at [473, 85] on button "Re-Attempt" at bounding box center [477, 89] width 46 height 14
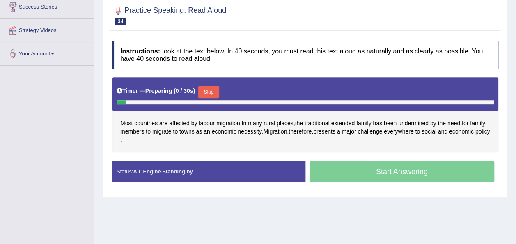
scroll to position [156, 0]
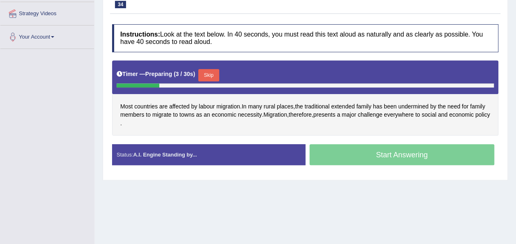
click at [204, 71] on button "Skip" at bounding box center [208, 75] width 21 height 12
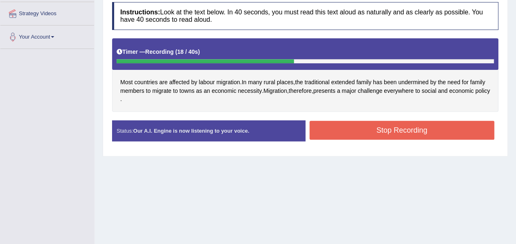
click at [323, 134] on button "Stop Recording" at bounding box center [402, 130] width 185 height 19
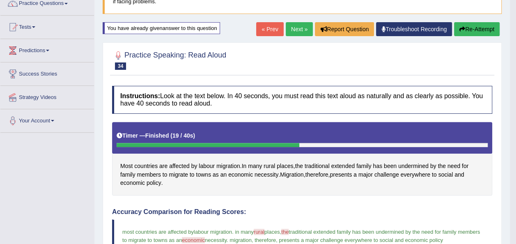
scroll to position [57, 0]
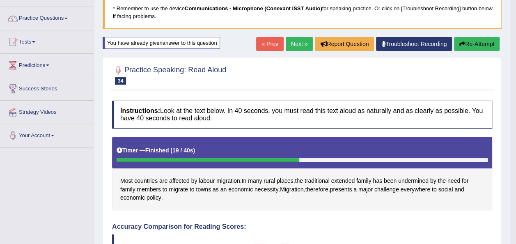
click at [296, 45] on link "Next »" at bounding box center [299, 44] width 27 height 14
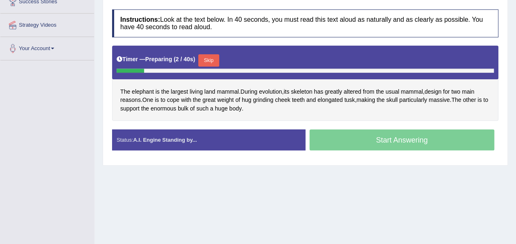
scroll to position [148, 0]
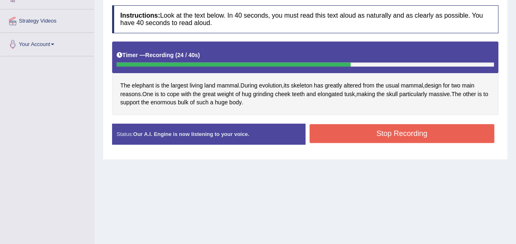
click at [357, 128] on button "Stop Recording" at bounding box center [402, 133] width 185 height 19
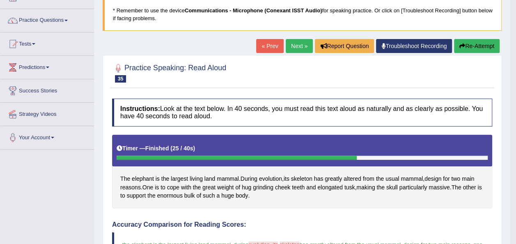
scroll to position [54, 0]
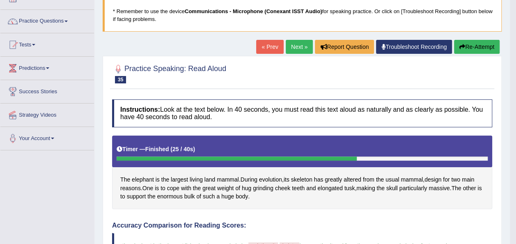
click at [294, 47] on link "Next »" at bounding box center [299, 47] width 27 height 14
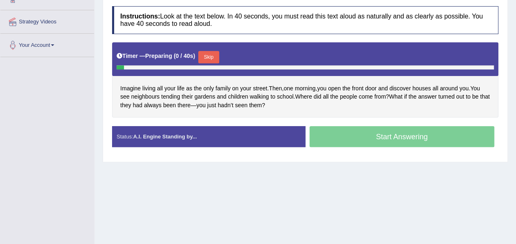
scroll to position [148, 0]
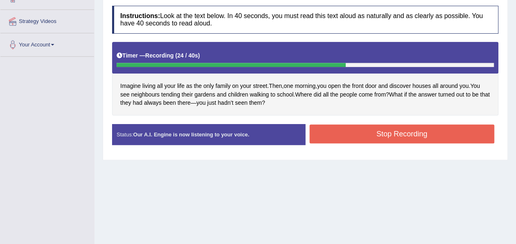
click at [321, 138] on button "Stop Recording" at bounding box center [402, 133] width 185 height 19
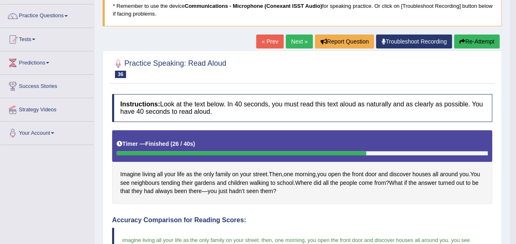
scroll to position [49, 0]
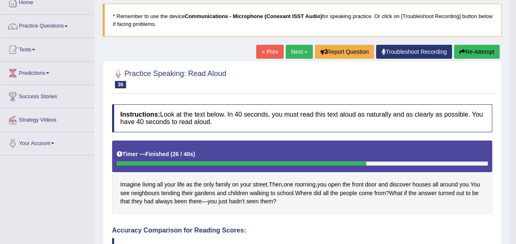
click at [296, 55] on link "Next »" at bounding box center [299, 52] width 27 height 14
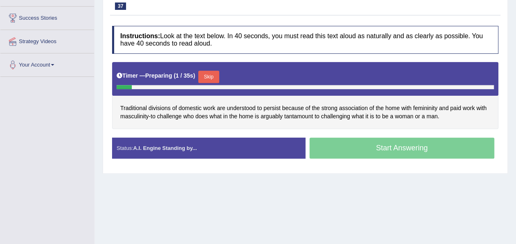
scroll to position [131, 0]
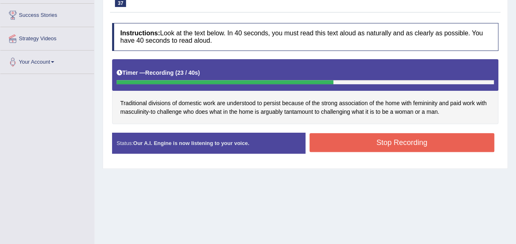
click at [342, 137] on button "Stop Recording" at bounding box center [402, 142] width 185 height 19
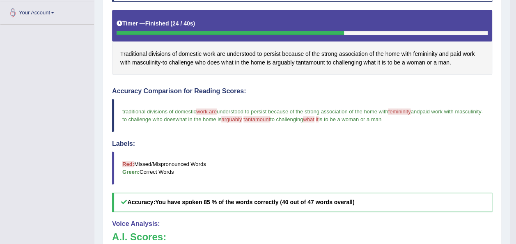
scroll to position [0, 0]
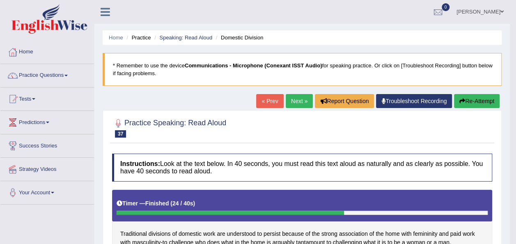
click at [300, 101] on link "Next »" at bounding box center [299, 101] width 27 height 14
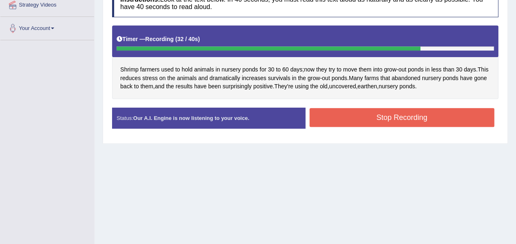
click at [340, 112] on button "Stop Recording" at bounding box center [402, 117] width 185 height 19
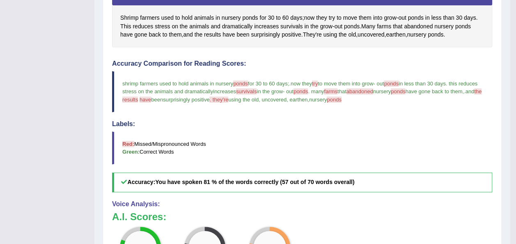
scroll to position [3, 0]
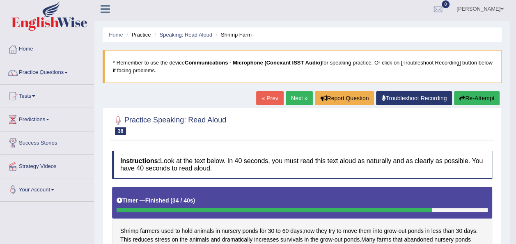
click at [473, 101] on button "Re-Attempt" at bounding box center [477, 98] width 46 height 14
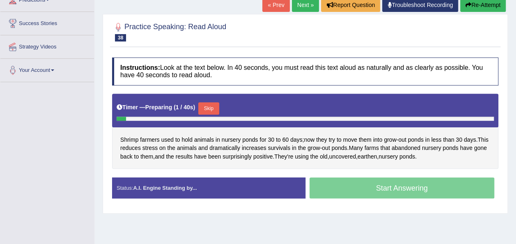
scroll to position [187, 0]
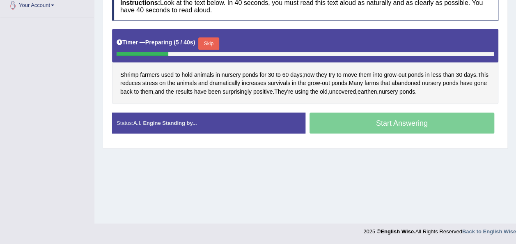
click at [207, 42] on button "Skip" at bounding box center [208, 43] width 21 height 12
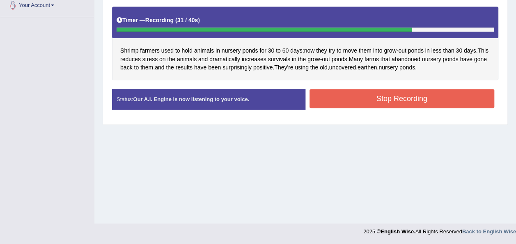
click at [330, 98] on button "Stop Recording" at bounding box center [402, 98] width 185 height 19
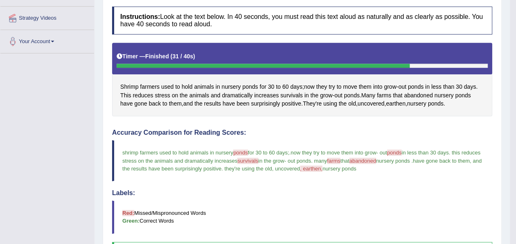
scroll to position [55, 0]
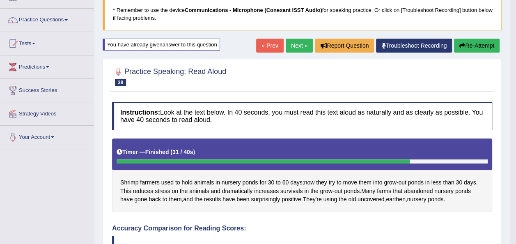
click at [293, 46] on link "Next »" at bounding box center [299, 46] width 27 height 14
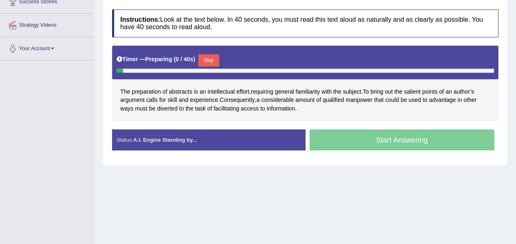
scroll to position [148, 0]
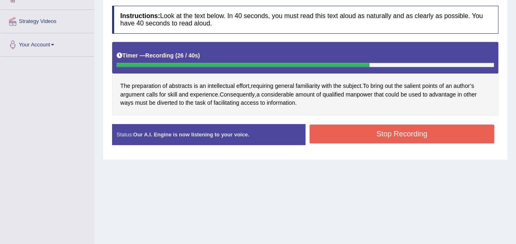
click at [346, 134] on button "Stop Recording" at bounding box center [402, 133] width 185 height 19
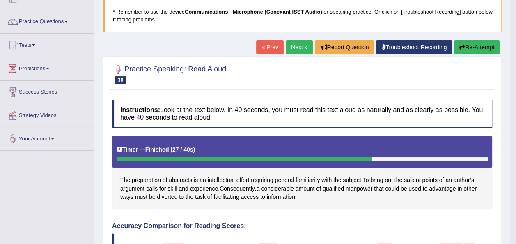
scroll to position [33, 0]
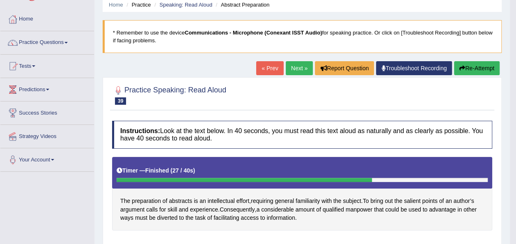
click at [303, 66] on link "Next »" at bounding box center [299, 68] width 27 height 14
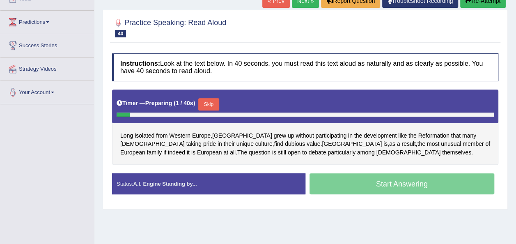
scroll to position [102, 0]
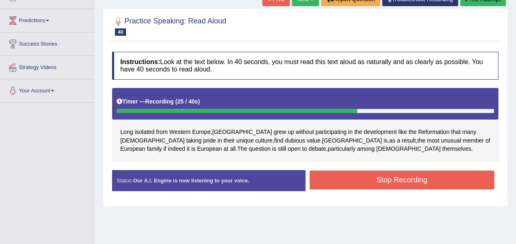
click at [332, 184] on button "Stop Recording" at bounding box center [402, 179] width 185 height 19
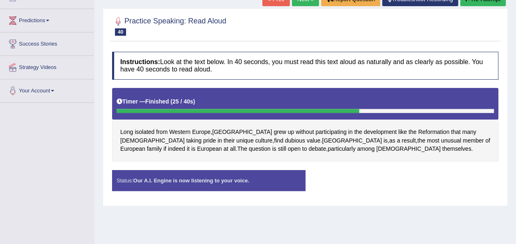
click at [332, 184] on div "Status: Our A.I. Engine is now listening to your voice. Start Answering Stop Re…" at bounding box center [305, 184] width 386 height 29
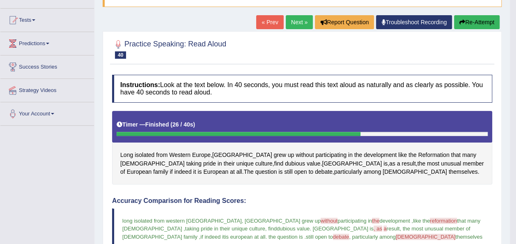
scroll to position [49, 0]
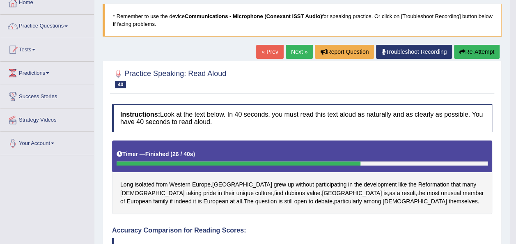
click at [475, 53] on button "Re-Attempt" at bounding box center [477, 52] width 46 height 14
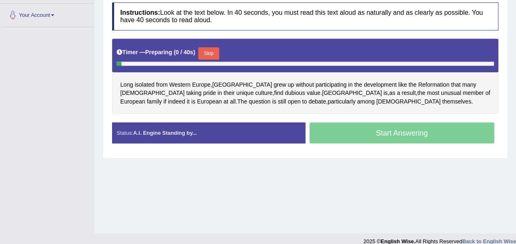
scroll to position [187, 0]
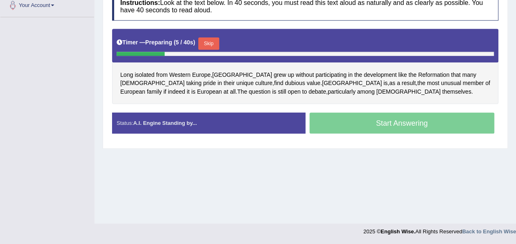
click at [204, 39] on button "Skip" at bounding box center [208, 43] width 21 height 12
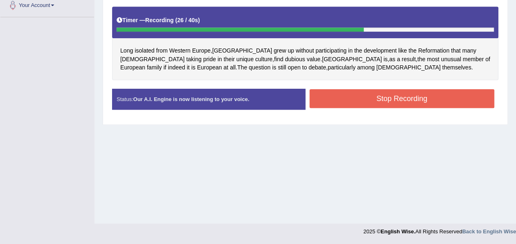
click at [365, 98] on button "Stop Recording" at bounding box center [402, 98] width 185 height 19
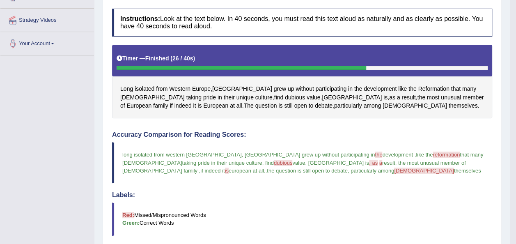
scroll to position [138, 0]
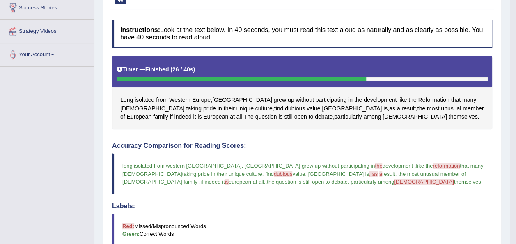
drag, startPoint x: 515, startPoint y: 41, endPoint x: 517, endPoint y: 1, distance: 39.9
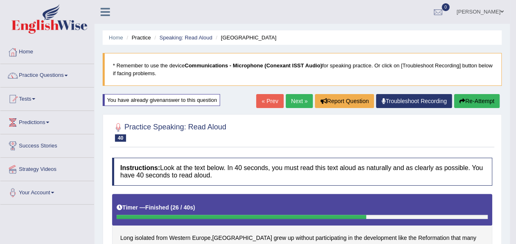
click at [473, 99] on button "Re-Attempt" at bounding box center [477, 101] width 46 height 14
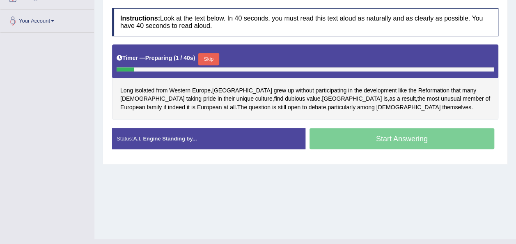
scroll to position [187, 0]
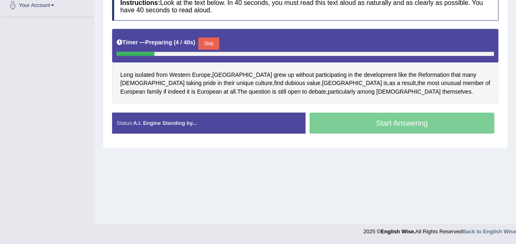
click at [207, 42] on button "Skip" at bounding box center [208, 43] width 21 height 12
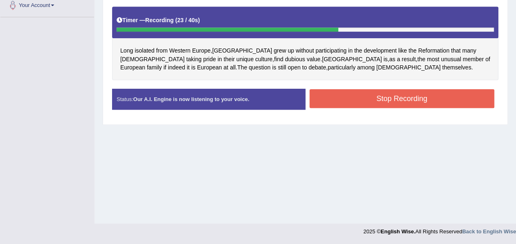
click at [350, 97] on button "Stop Recording" at bounding box center [402, 98] width 185 height 19
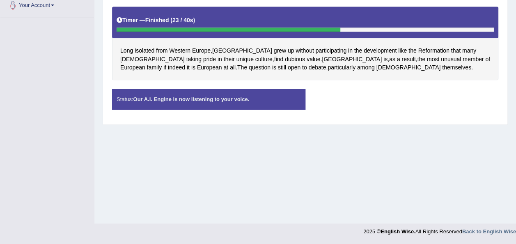
click at [350, 97] on div "Status: Our A.I. Engine is now listening to your voice. Start Answering Stop Re…" at bounding box center [305, 103] width 386 height 29
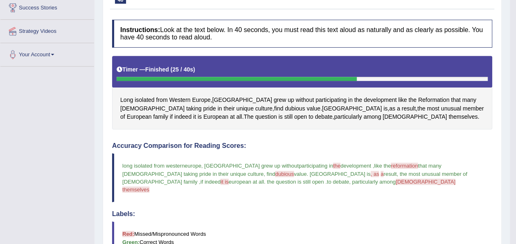
scroll to position [0, 0]
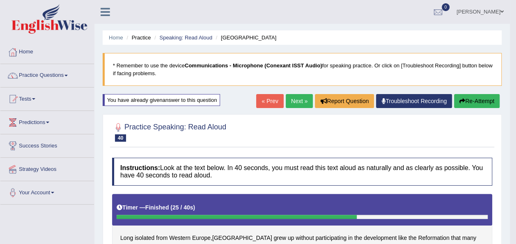
click at [475, 104] on button "Re-Attempt" at bounding box center [477, 101] width 46 height 14
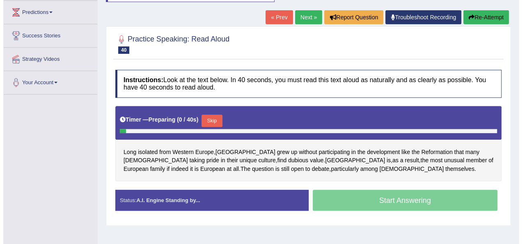
scroll to position [163, 0]
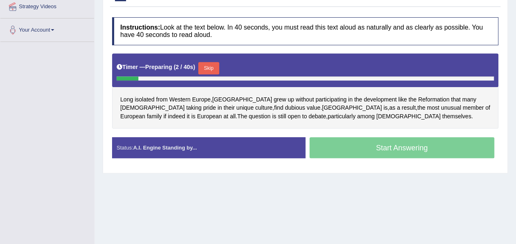
click at [204, 69] on button "Skip" at bounding box center [208, 68] width 21 height 12
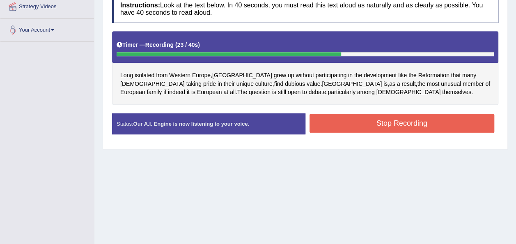
click at [338, 128] on button "Stop Recording" at bounding box center [402, 123] width 185 height 19
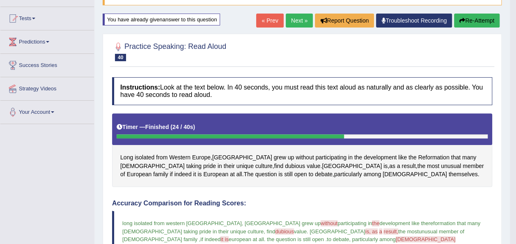
scroll to position [31, 0]
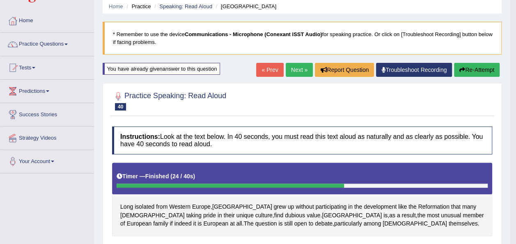
click at [466, 71] on button "Re-Attempt" at bounding box center [477, 70] width 46 height 14
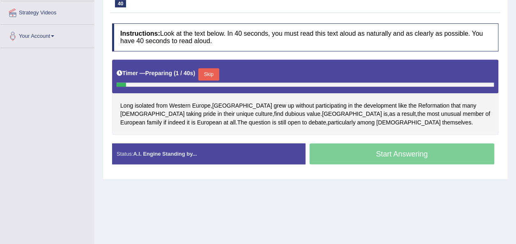
scroll to position [161, 0]
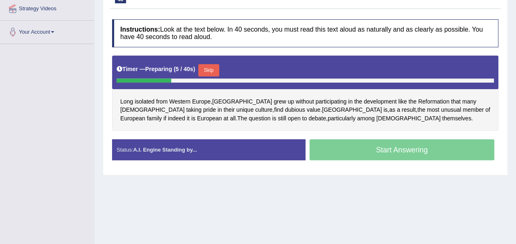
click at [210, 68] on button "Skip" at bounding box center [208, 70] width 21 height 12
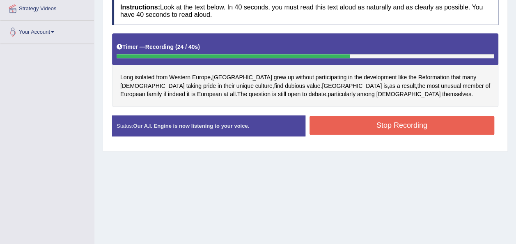
click at [354, 126] on button "Stop Recording" at bounding box center [402, 125] width 185 height 19
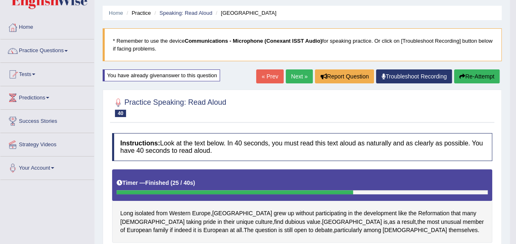
scroll to position [13, 0]
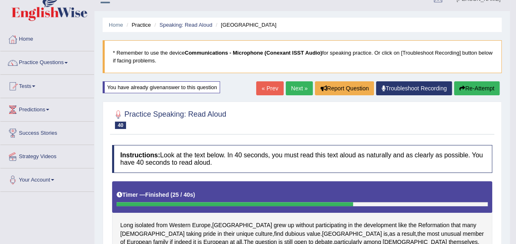
click at [469, 86] on button "Re-Attempt" at bounding box center [477, 88] width 46 height 14
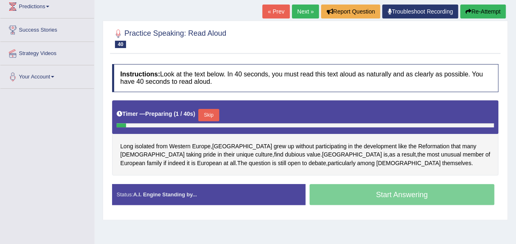
scroll to position [122, 0]
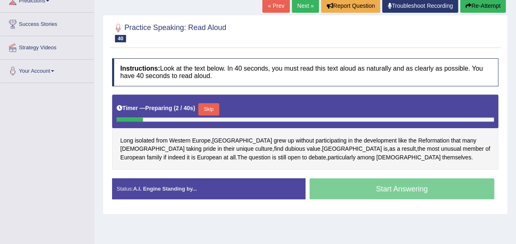
click at [206, 106] on button "Skip" at bounding box center [208, 109] width 21 height 12
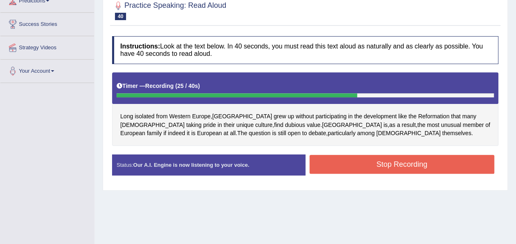
click at [364, 170] on button "Stop Recording" at bounding box center [402, 164] width 185 height 19
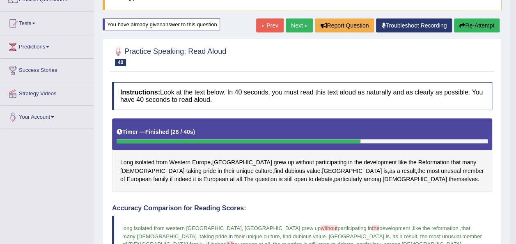
scroll to position [0, 0]
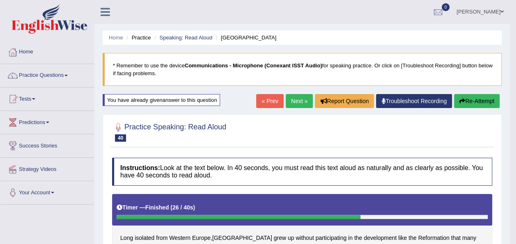
click at [470, 97] on button "Re-Attempt" at bounding box center [477, 101] width 46 height 14
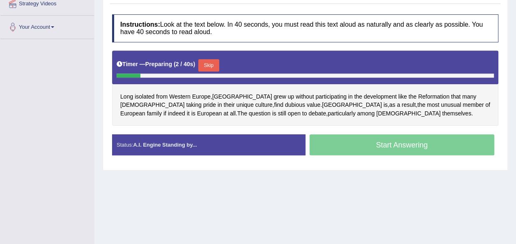
scroll to position [167, 0]
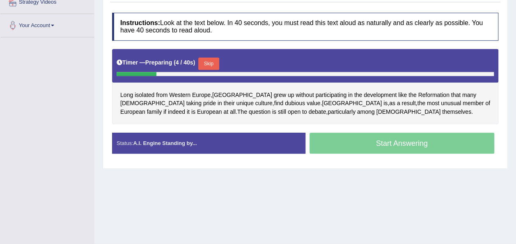
click at [206, 58] on button "Skip" at bounding box center [208, 63] width 21 height 12
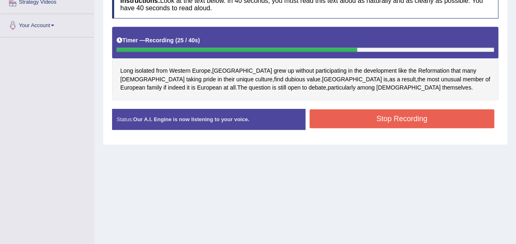
click at [340, 125] on button "Stop Recording" at bounding box center [402, 118] width 185 height 19
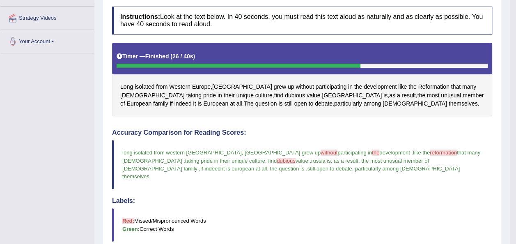
scroll to position [0, 0]
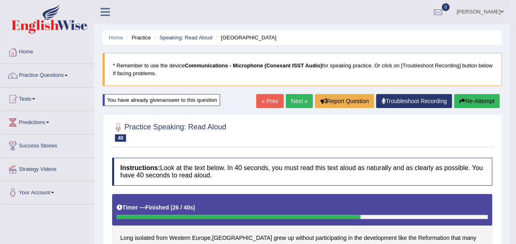
click at [487, 99] on button "Re-Attempt" at bounding box center [477, 101] width 46 height 14
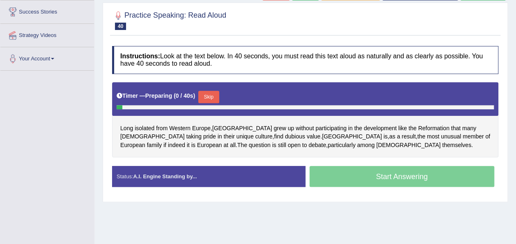
scroll to position [145, 0]
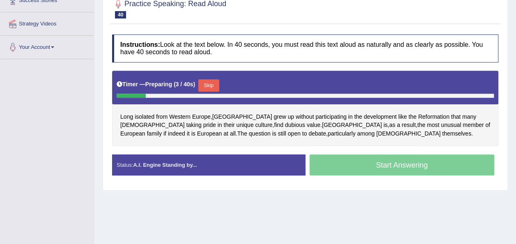
click at [210, 84] on button "Skip" at bounding box center [208, 85] width 21 height 12
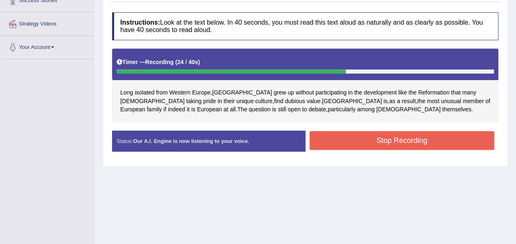
click at [345, 138] on button "Stop Recording" at bounding box center [402, 140] width 185 height 19
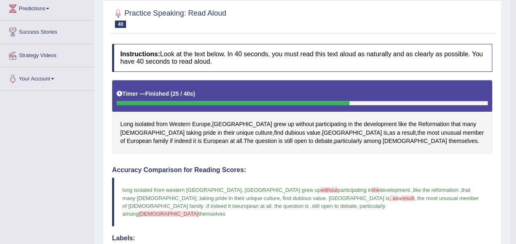
scroll to position [105, 0]
